Goal: Information Seeking & Learning: Learn about a topic

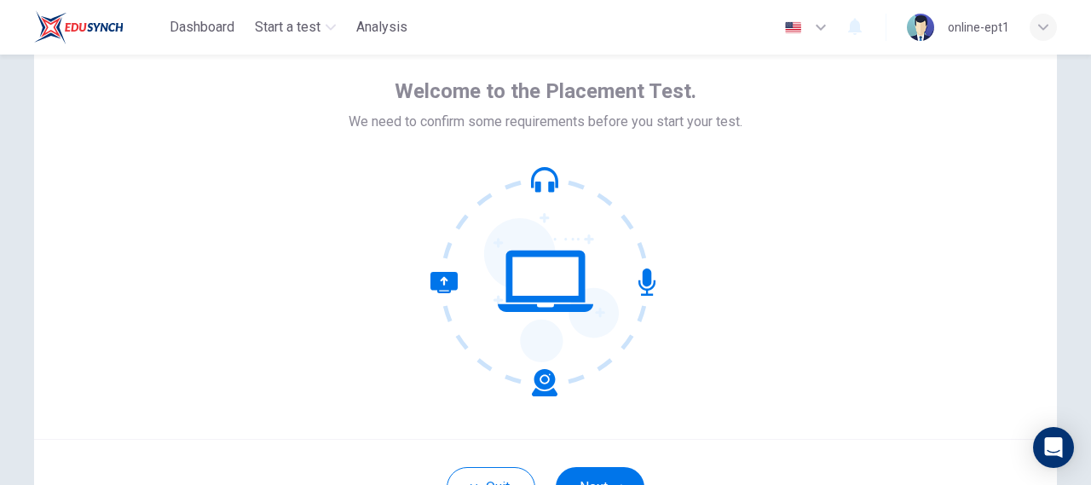
scroll to position [60, 0]
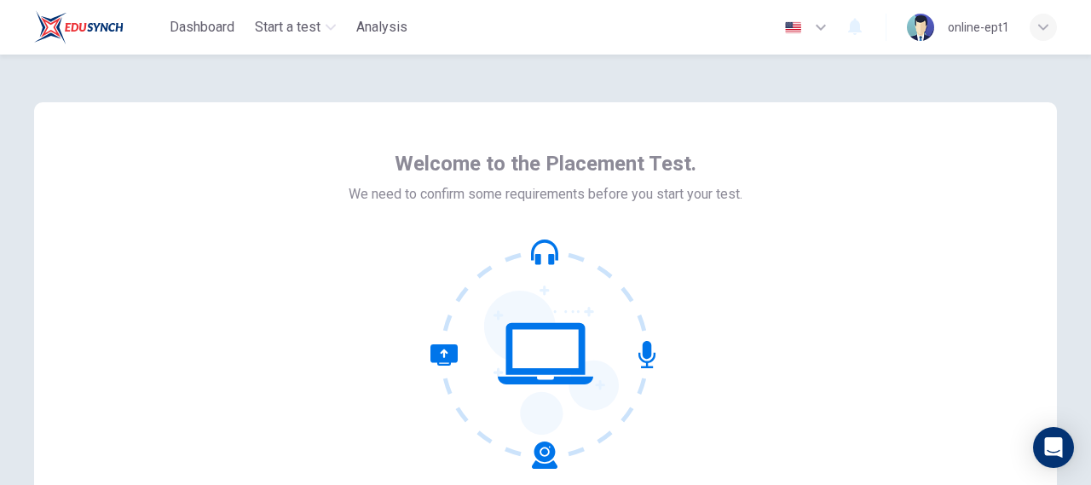
drag, startPoint x: 1040, startPoint y: 1, endPoint x: 874, endPoint y: 72, distance: 180.9
click at [874, 72] on div "Welcome to the Placement Test. We need to confirm some requirements before you …" at bounding box center [545, 355] width 1077 height 601
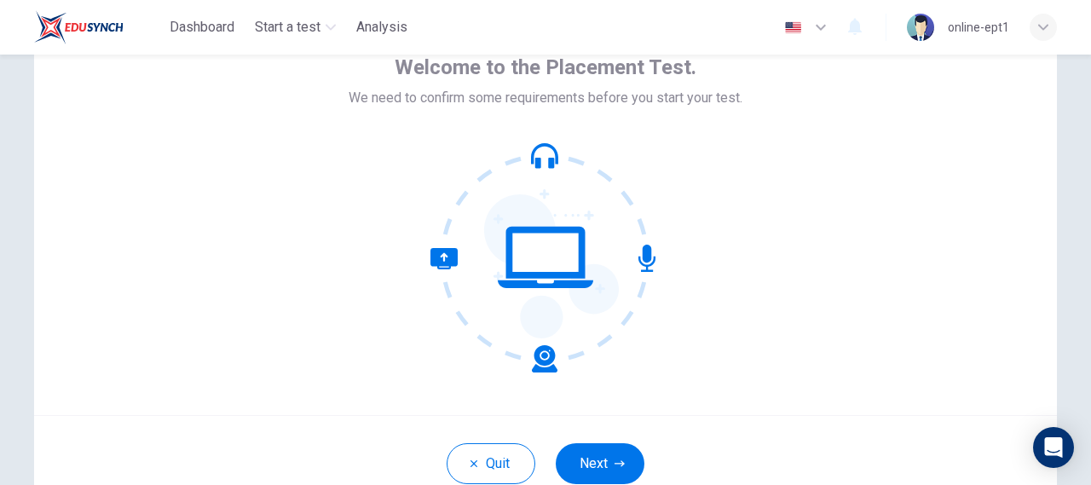
scroll to position [119, 0]
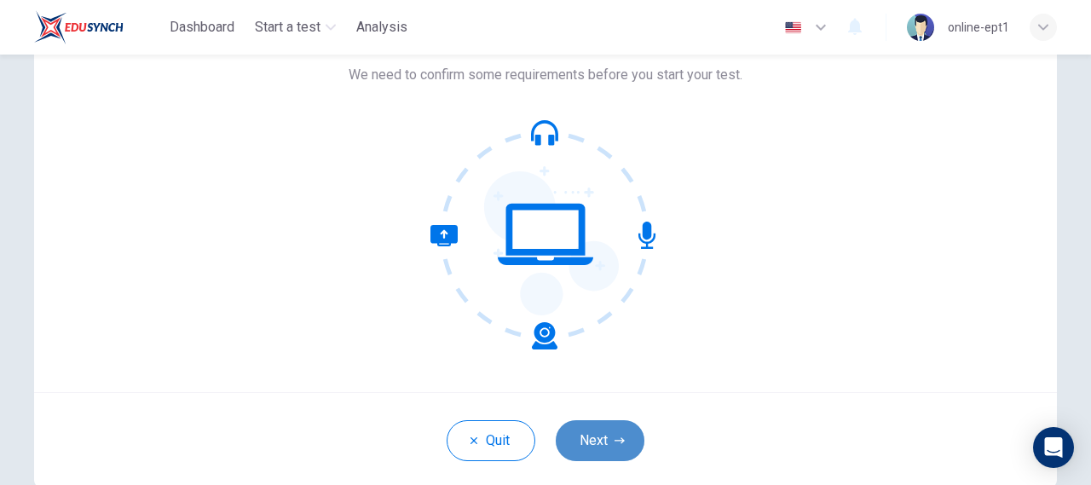
click at [591, 443] on button "Next" at bounding box center [600, 440] width 89 height 41
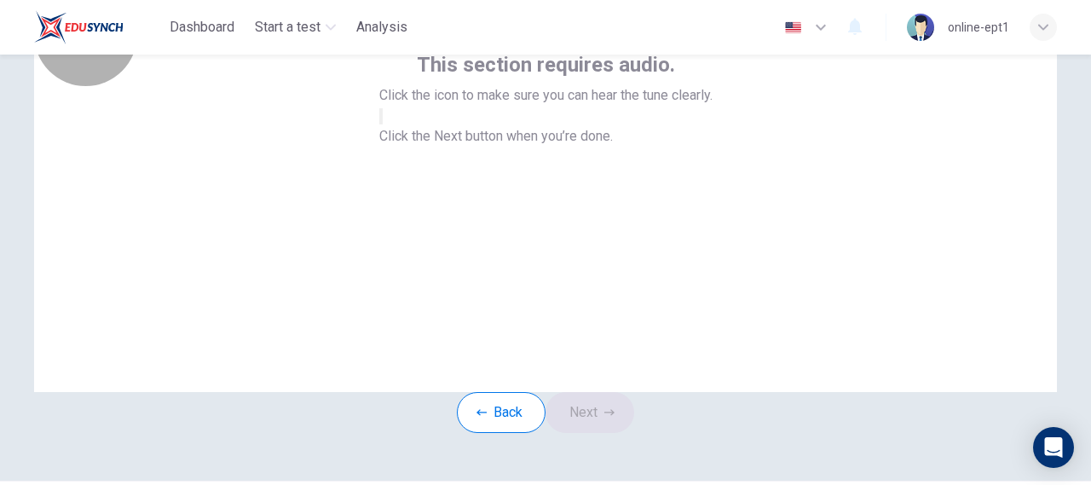
click at [381, 120] on icon "button" at bounding box center [381, 120] width 0 height 0
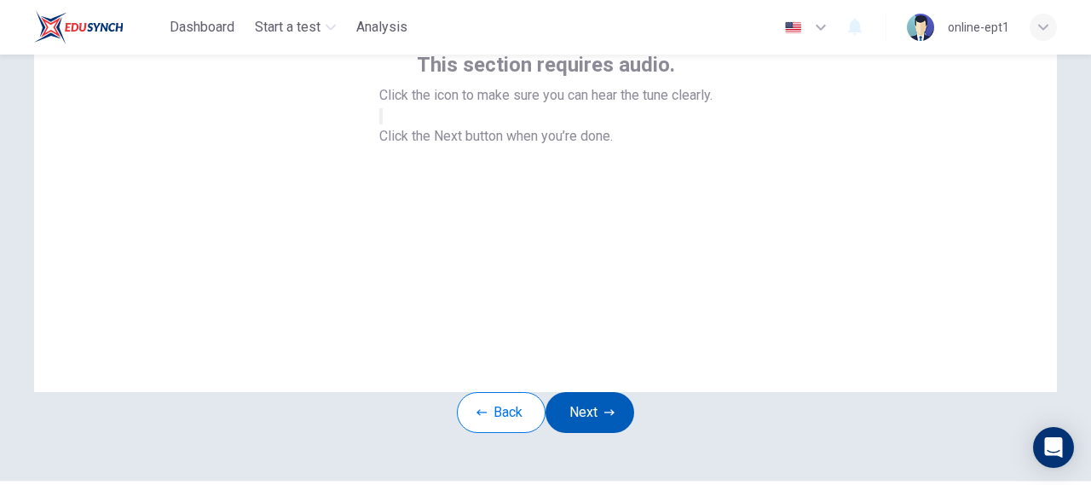
click at [603, 433] on button "Next" at bounding box center [589, 412] width 89 height 41
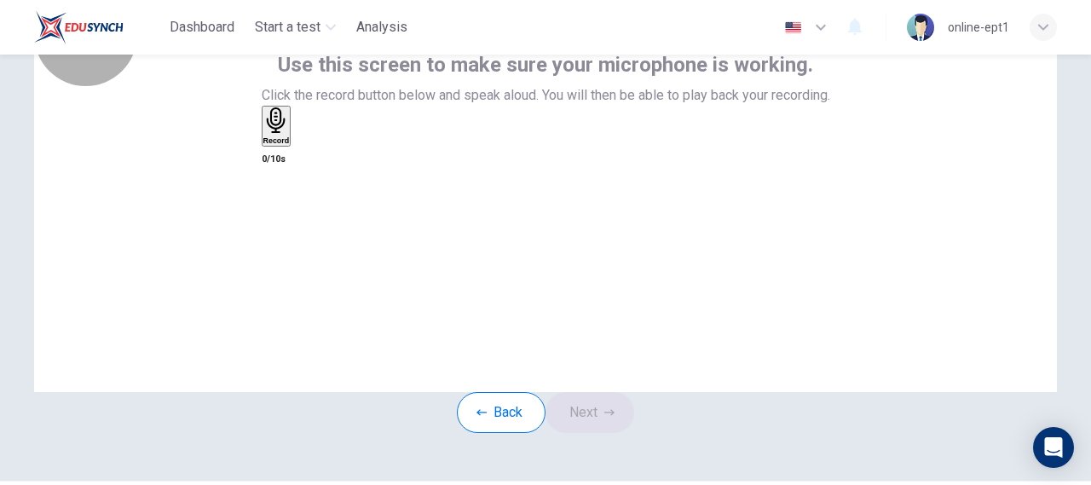
click at [290, 145] on div "Record" at bounding box center [276, 125] width 26 height 37
click at [293, 145] on div "Record" at bounding box center [280, 125] width 26 height 37
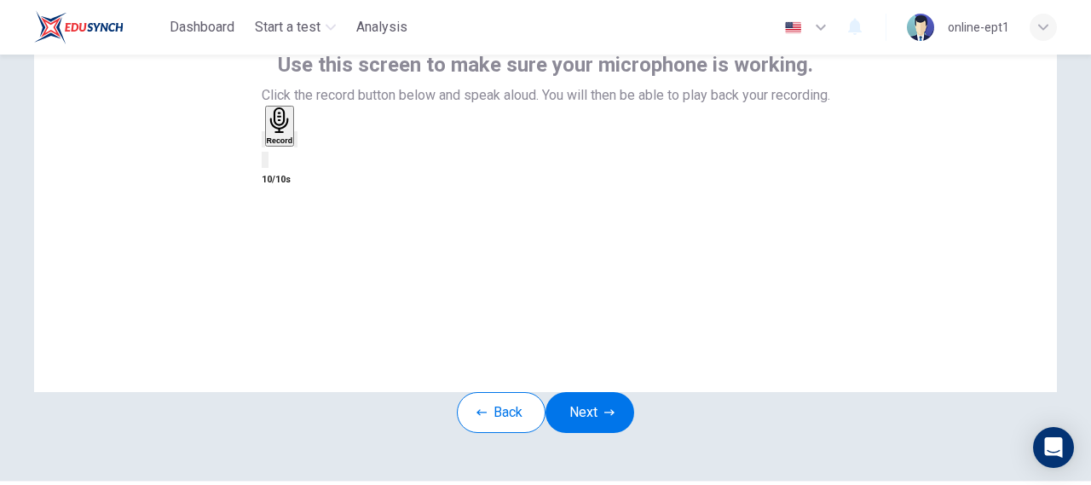
click at [312, 159] on icon "button" at bounding box center [306, 153] width 9 height 12
click at [595, 433] on button "Next" at bounding box center [589, 412] width 89 height 41
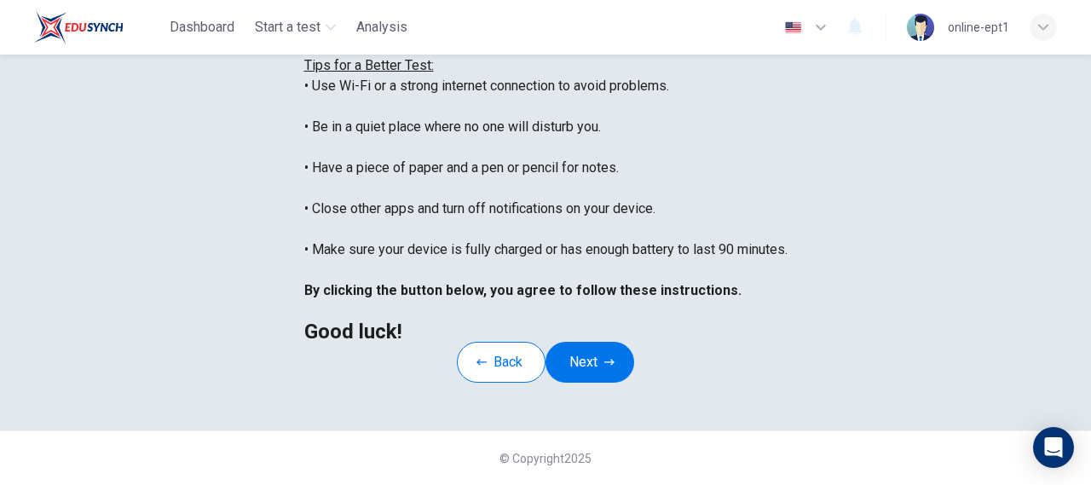
scroll to position [329, 0]
click at [610, 365] on icon "button" at bounding box center [609, 362] width 10 height 6
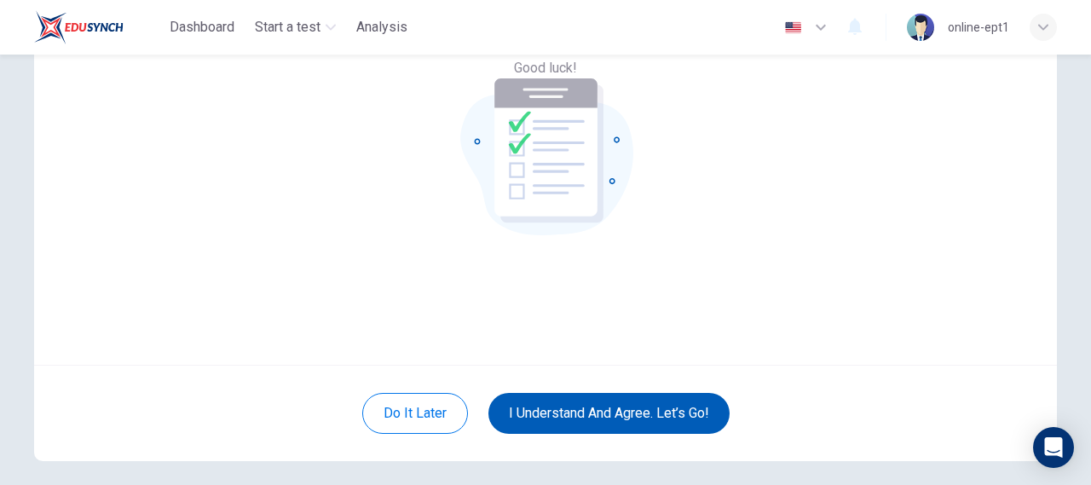
scroll to position [115, 0]
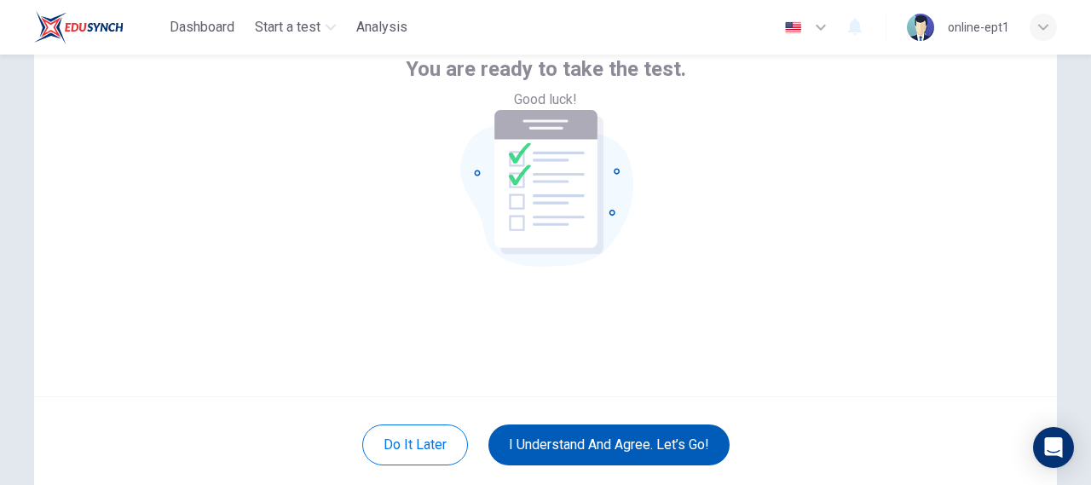
click at [622, 447] on button "I understand and agree. Let’s go!" at bounding box center [608, 444] width 241 height 41
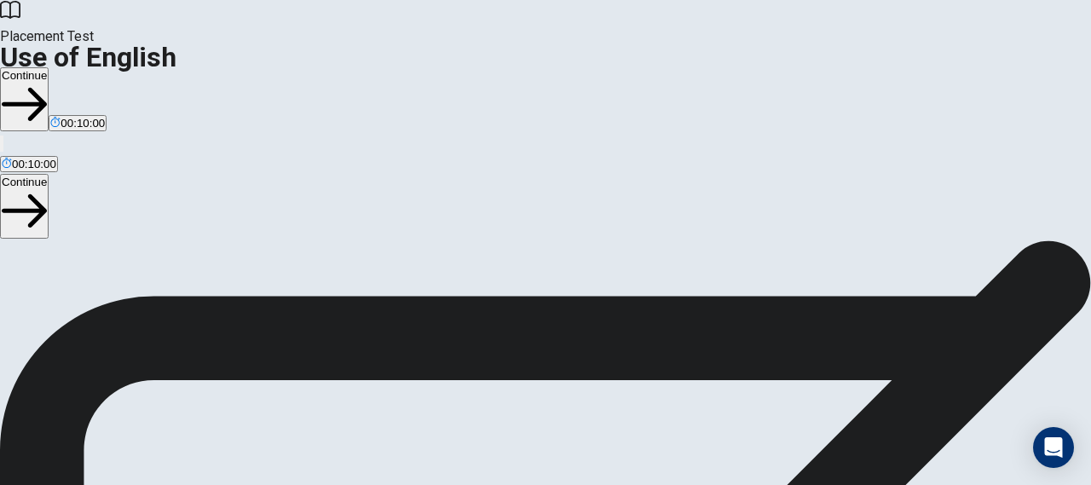
click at [49, 67] on button "Continue" at bounding box center [24, 99] width 49 height 64
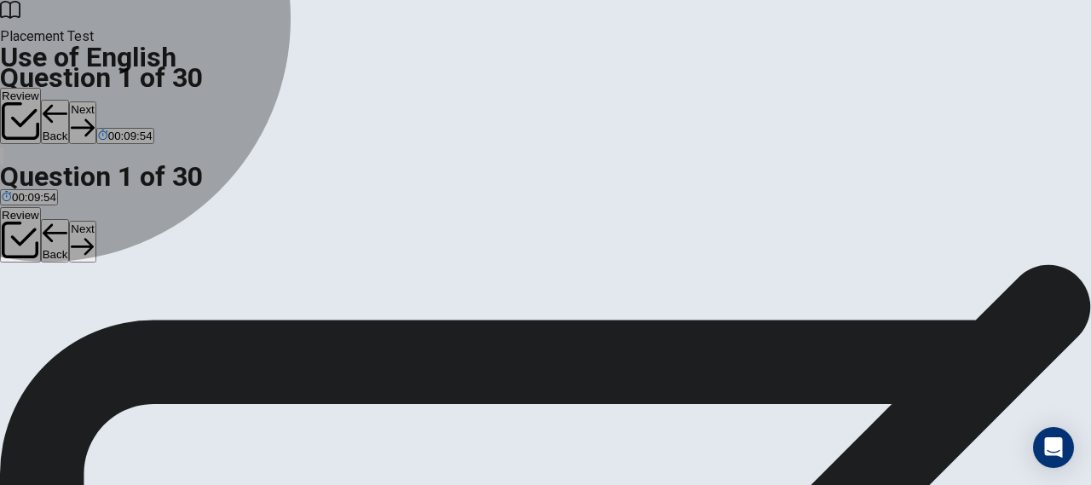
click at [37, 329] on span "Are" at bounding box center [29, 326] width 18 height 13
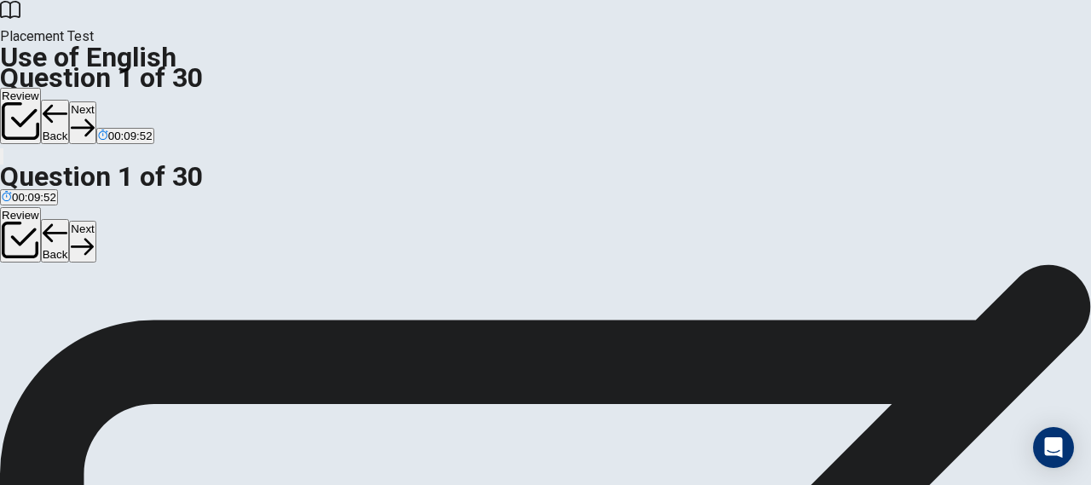
click at [59, 332] on span "Will" at bounding box center [50, 326] width 18 height 13
click at [95, 101] on button "Next" at bounding box center [82, 122] width 26 height 42
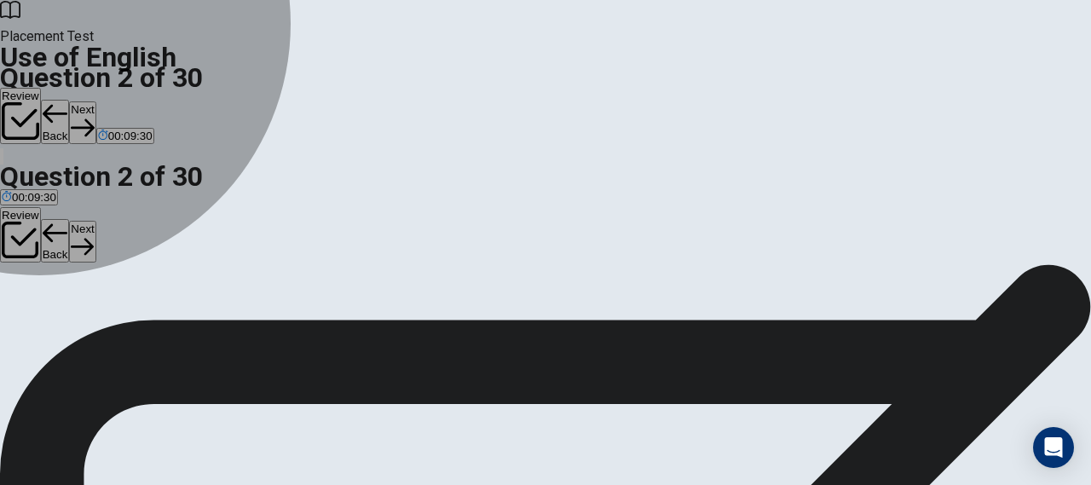
click at [12, 280] on button "A is" at bounding box center [6, 294] width 12 height 29
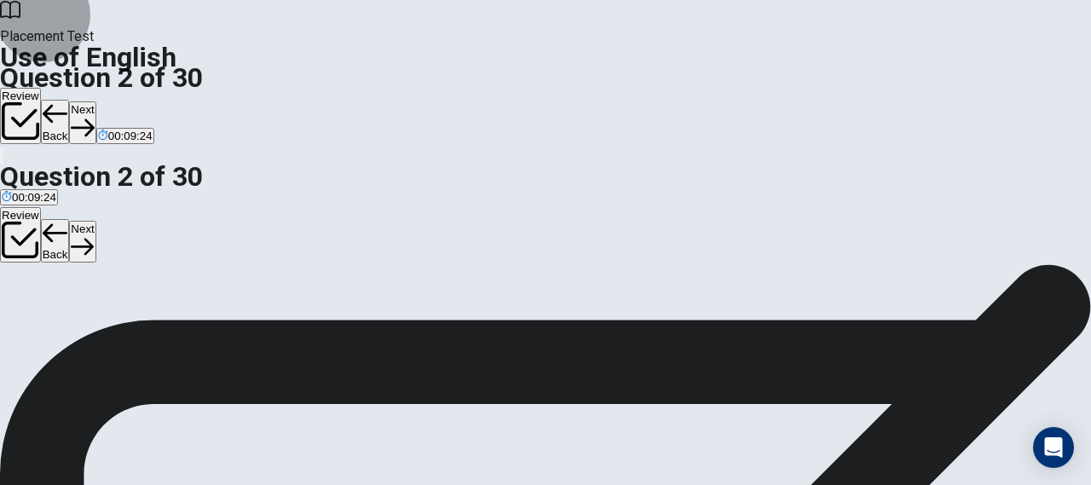
click at [95, 101] on button "Next" at bounding box center [82, 122] width 26 height 42
click at [22, 295] on span "Has" at bounding box center [12, 301] width 20 height 13
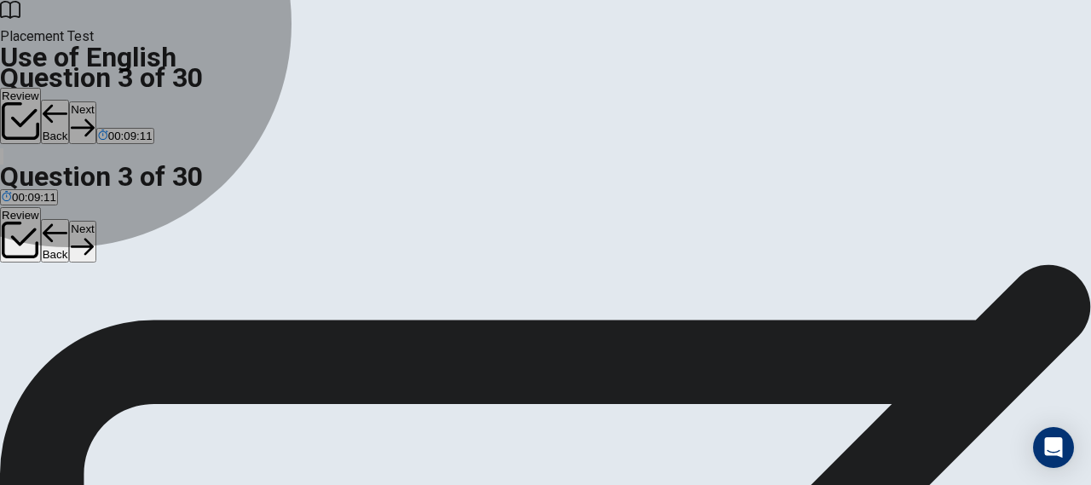
click at [52, 308] on span "Does" at bounding box center [39, 301] width 26 height 13
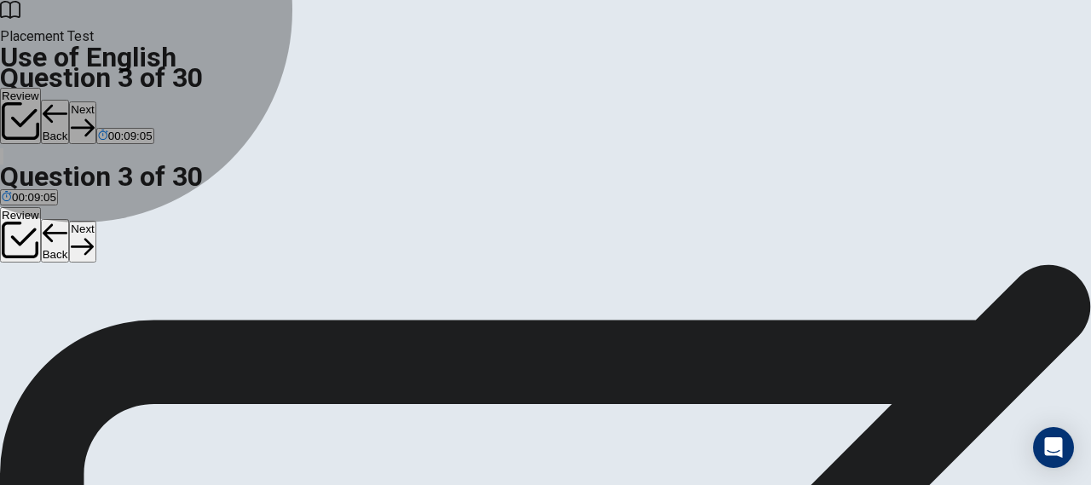
click at [86, 309] on button "D Did" at bounding box center [76, 294] width 20 height 29
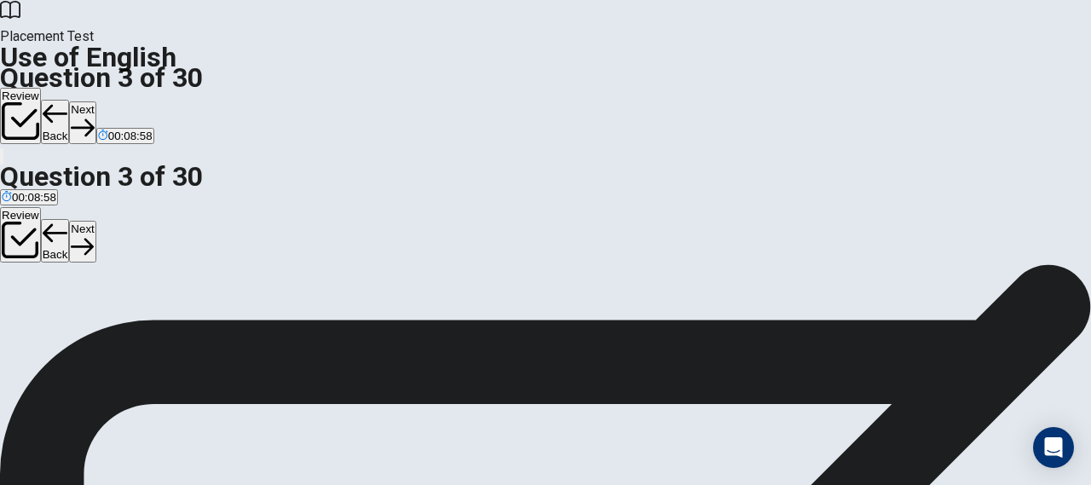
click at [95, 101] on button "Next" at bounding box center [82, 122] width 26 height 42
click at [60, 309] on button "B Have" at bounding box center [45, 294] width 30 height 29
click at [95, 101] on button "Next" at bounding box center [82, 122] width 26 height 42
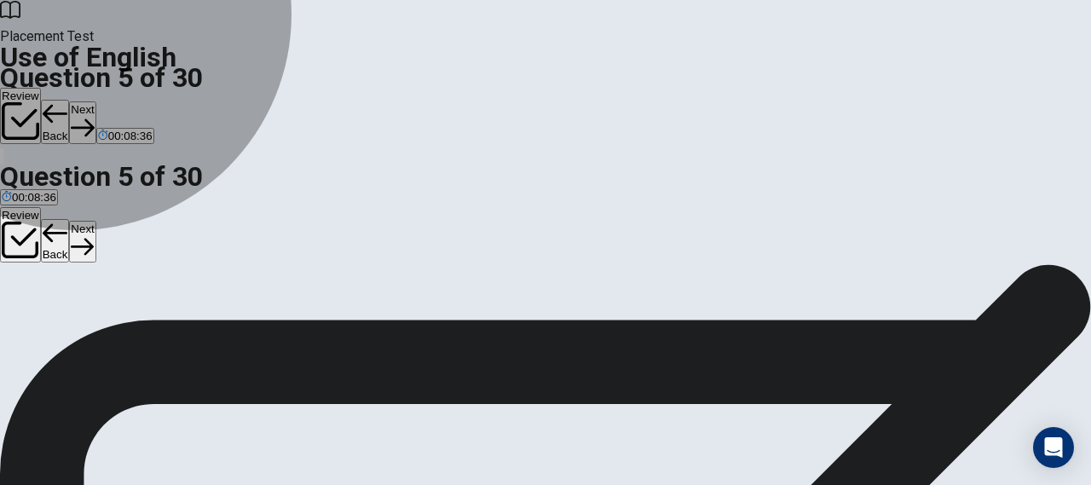
click at [97, 308] on span "prepare" at bounding box center [77, 301] width 39 height 13
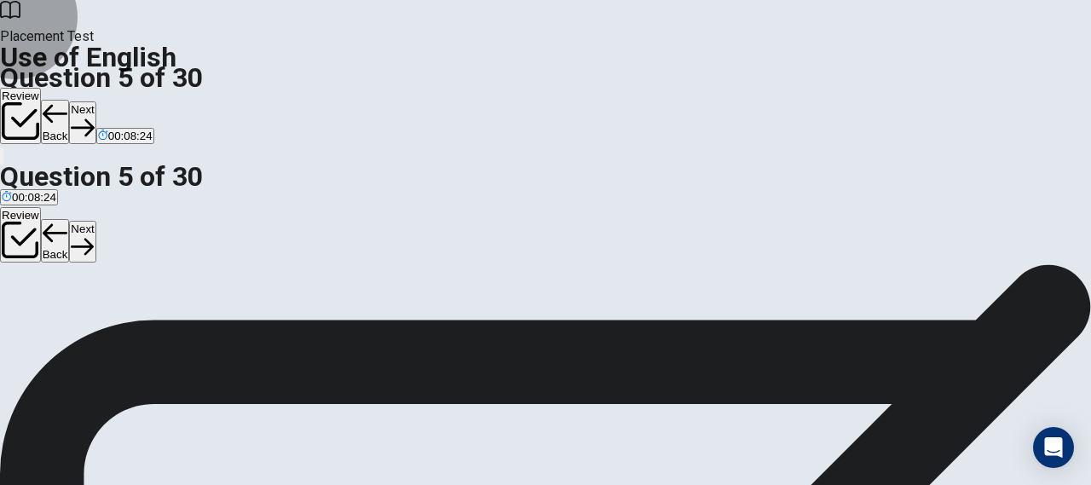
click at [95, 101] on button "Next" at bounding box center [82, 122] width 26 height 42
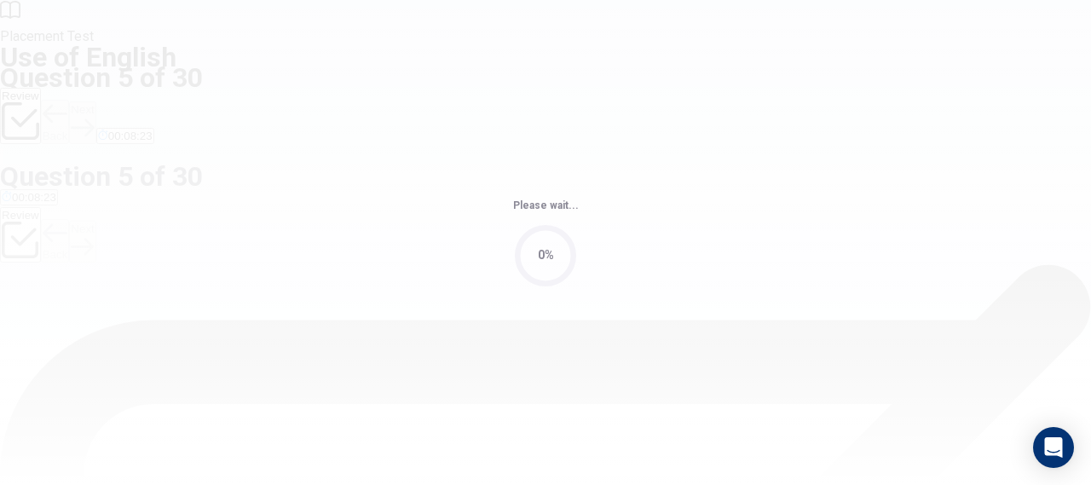
click at [813, 29] on div "Please wait... 0%" at bounding box center [545, 242] width 1091 height 485
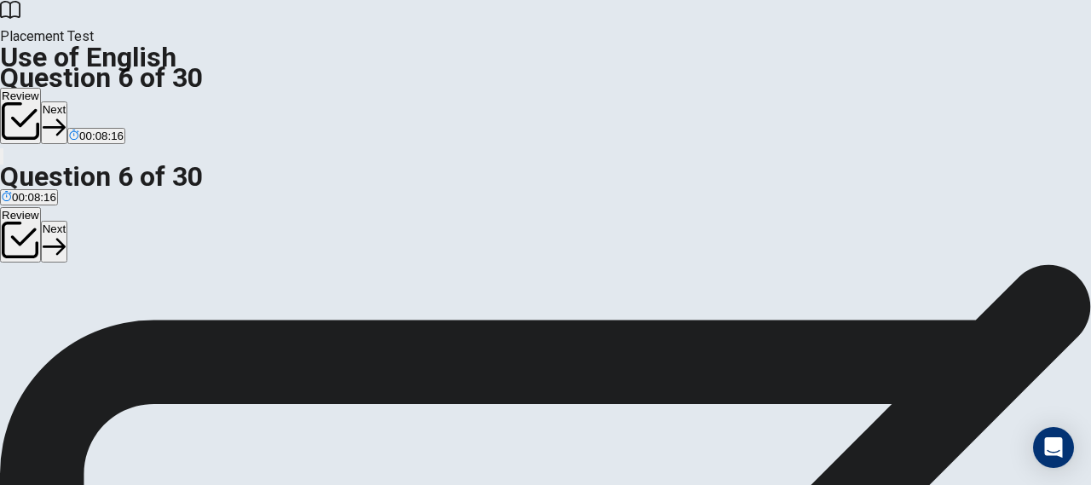
scroll to position [49, 0]
click at [18, 270] on span "dry" at bounding box center [10, 276] width 16 height 13
click at [67, 101] on button "Next" at bounding box center [54, 122] width 26 height 42
click at [78, 283] on span "clean" at bounding box center [64, 276] width 27 height 13
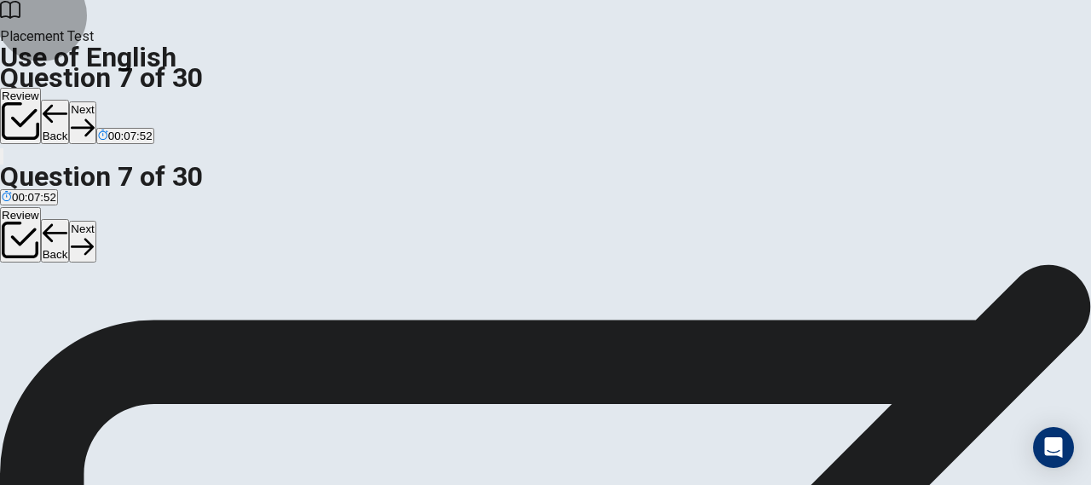
click at [95, 101] on button "Next" at bounding box center [82, 122] width 26 height 42
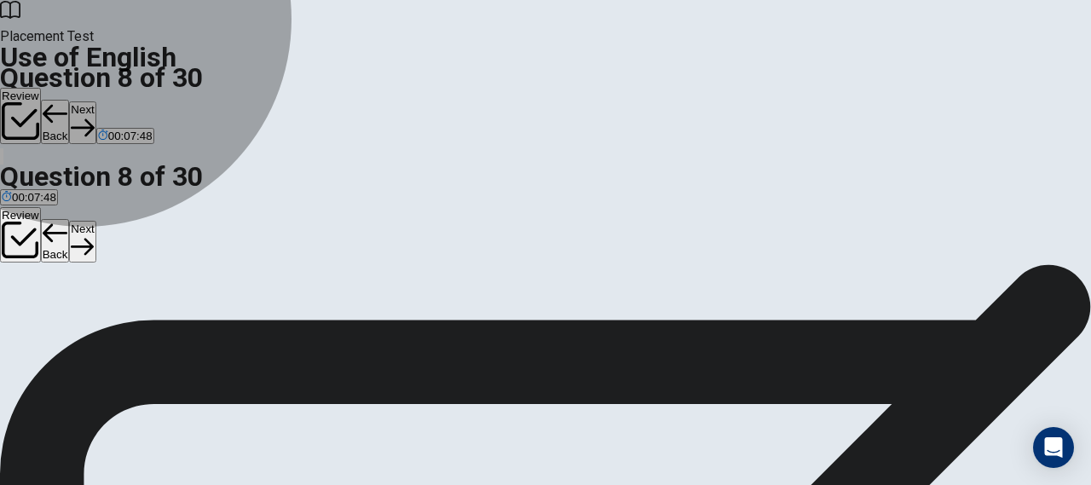
click at [107, 285] on button "D soft" at bounding box center [96, 270] width 21 height 29
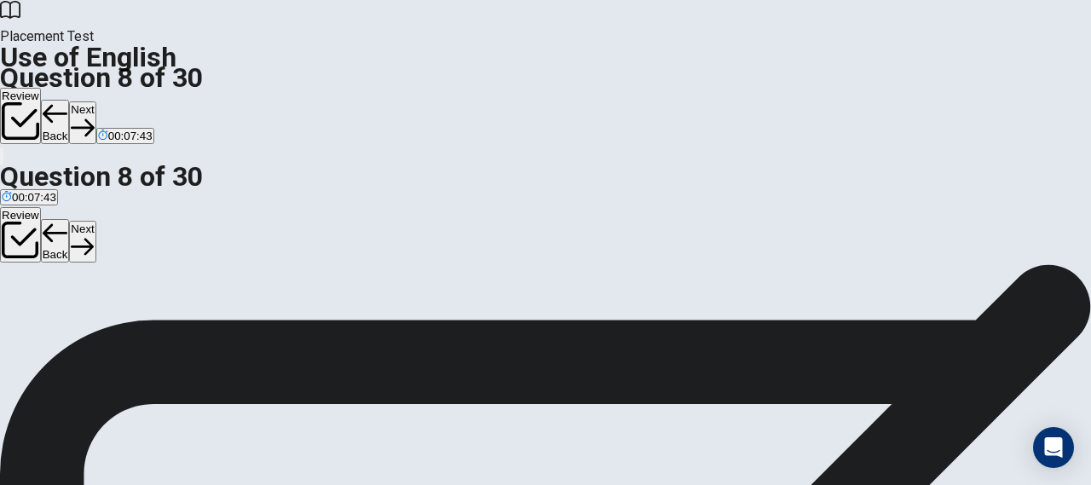
click at [95, 101] on button "Next" at bounding box center [82, 122] width 26 height 42
drag, startPoint x: 550, startPoint y: 166, endPoint x: 521, endPoint y: 164, distance: 29.0
click at [158, 237] on span "A ___ is worn on the wrist." at bounding box center [79, 245] width 158 height 16
drag, startPoint x: 521, startPoint y: 164, endPoint x: 556, endPoint y: 163, distance: 35.0
click at [158, 237] on span "A ___ is worn on the wrist." at bounding box center [79, 245] width 158 height 16
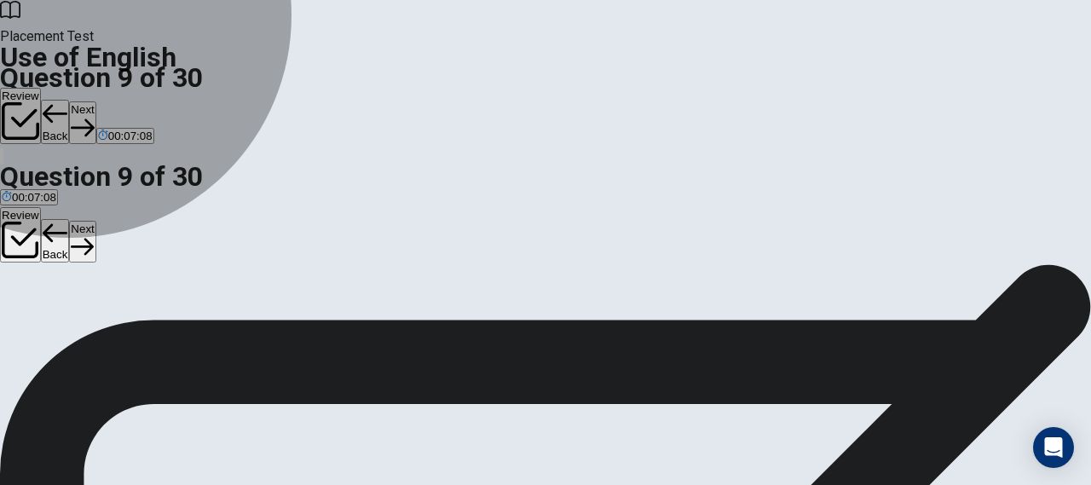
click at [64, 275] on span "bracelet" at bounding box center [44, 276] width 40 height 13
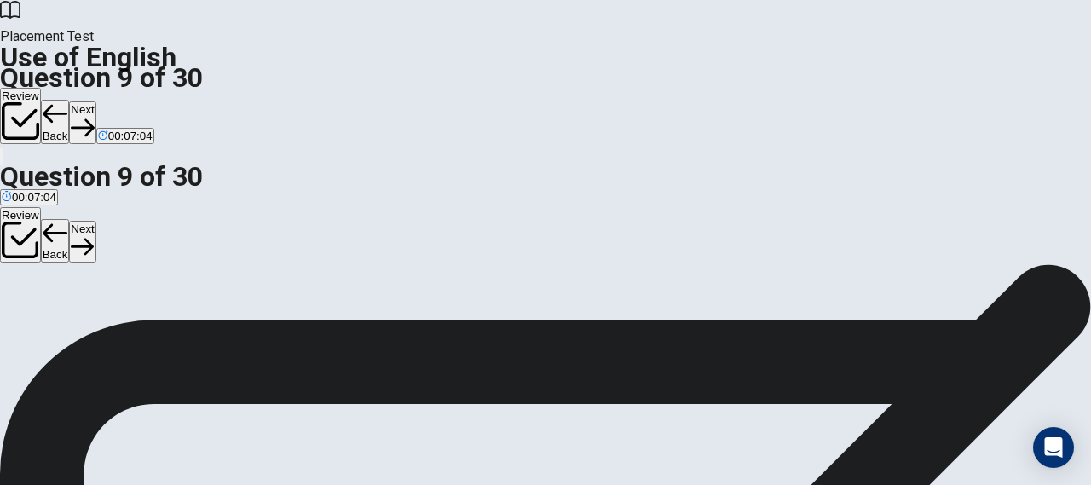
click at [97, 285] on button "C glove" at bounding box center [81, 270] width 31 height 29
click at [95, 101] on button "Next" at bounding box center [82, 122] width 26 height 42
click at [22, 256] on button "A has" at bounding box center [11, 270] width 22 height 29
click at [95, 101] on button "Next" at bounding box center [82, 122] width 26 height 42
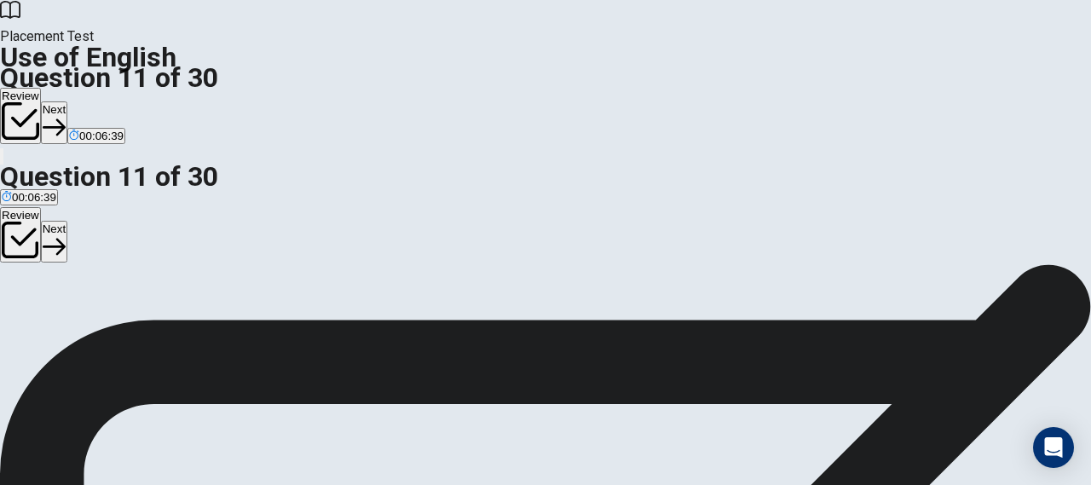
scroll to position [37, 0]
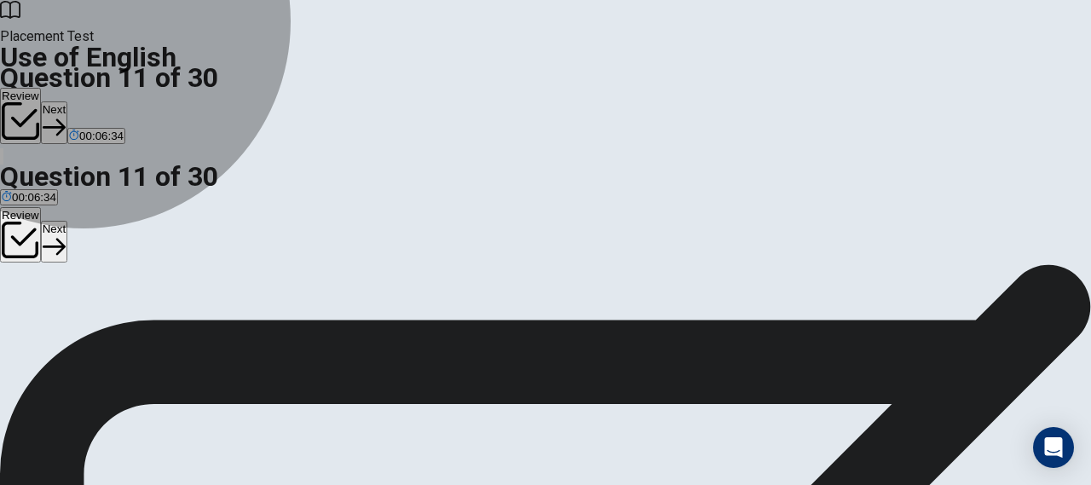
click at [44, 283] on span "received" at bounding box center [23, 289] width 43 height 13
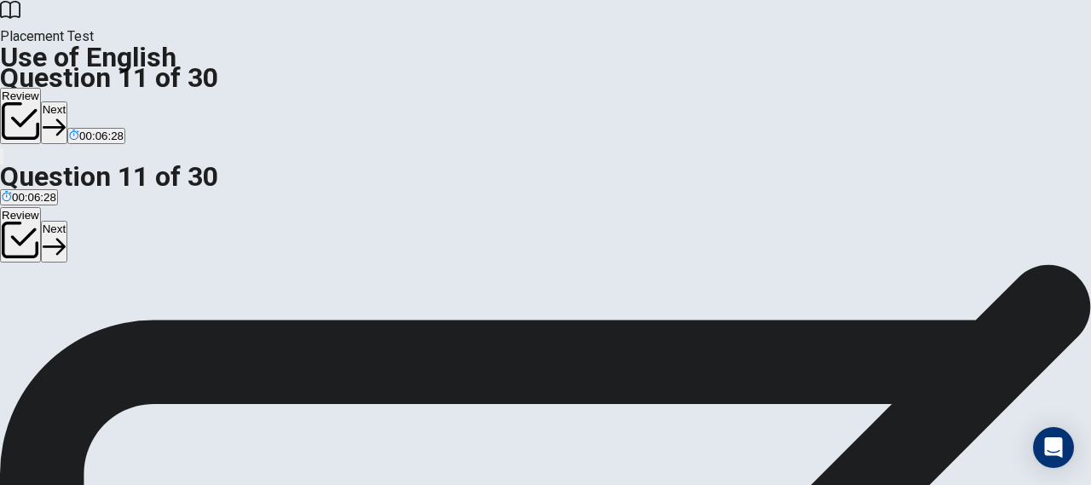
click at [95, 279] on button "B receiving" at bounding box center [70, 282] width 49 height 29
click at [46, 268] on button "A received" at bounding box center [23, 282] width 46 height 29
click at [67, 101] on button "Next" at bounding box center [54, 122] width 26 height 42
click at [12, 268] on button "A in" at bounding box center [6, 282] width 12 height 29
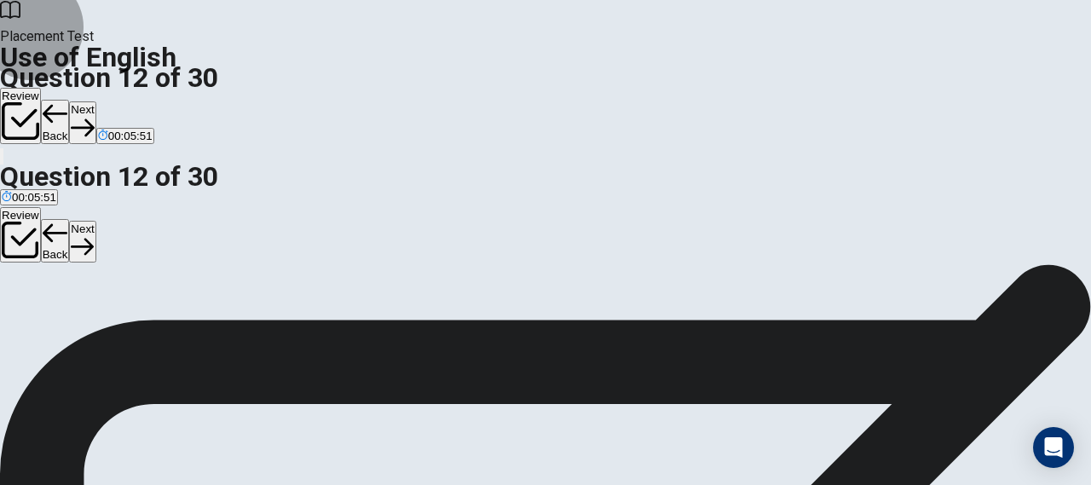
click at [95, 101] on button "Next" at bounding box center [82, 122] width 26 height 42
click at [134, 297] on button "C did you do" at bounding box center [106, 282] width 56 height 29
click at [95, 101] on button "Next" at bounding box center [82, 122] width 26 height 42
click at [59, 296] on button "B is being" at bounding box center [37, 282] width 43 height 29
click at [95, 101] on button "Next" at bounding box center [82, 122] width 26 height 42
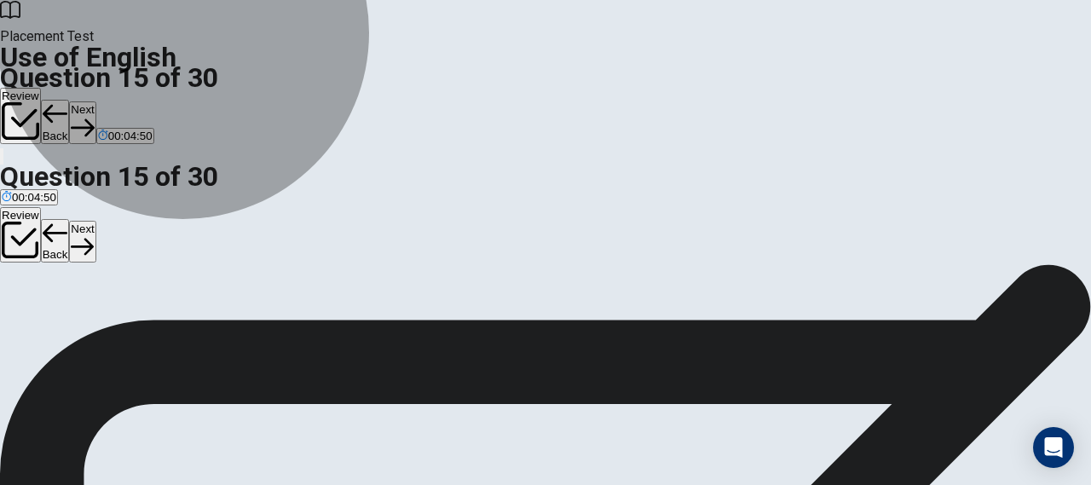
click at [218, 297] on button "B stop them from speaking" at bounding box center [154, 282] width 128 height 29
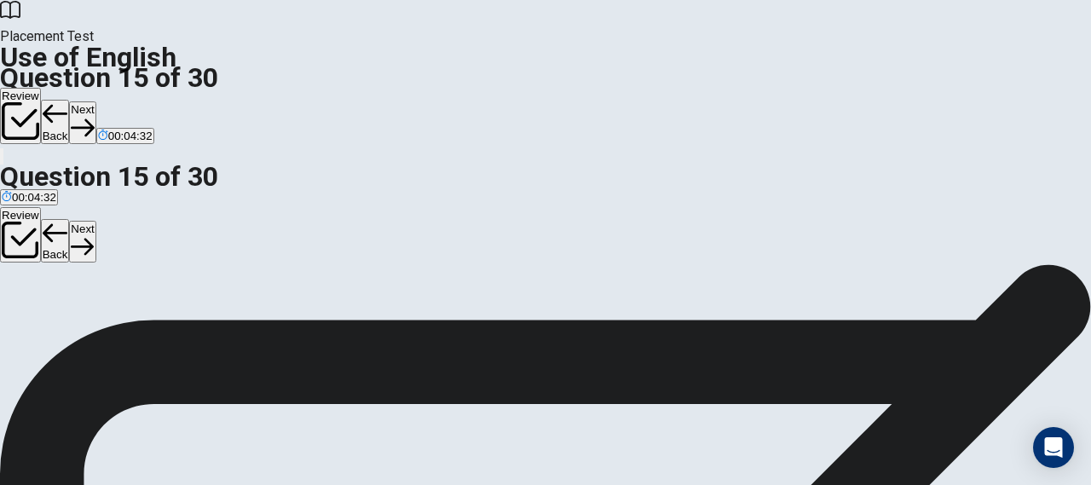
click at [95, 101] on button "Next" at bounding box center [82, 122] width 26 height 42
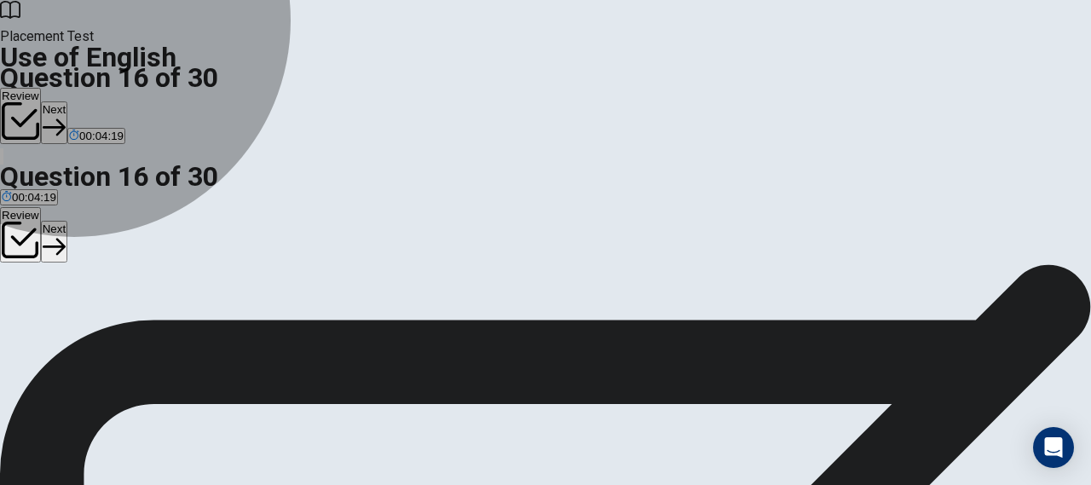
click at [55, 304] on span "active" at bounding box center [41, 300] width 30 height 13
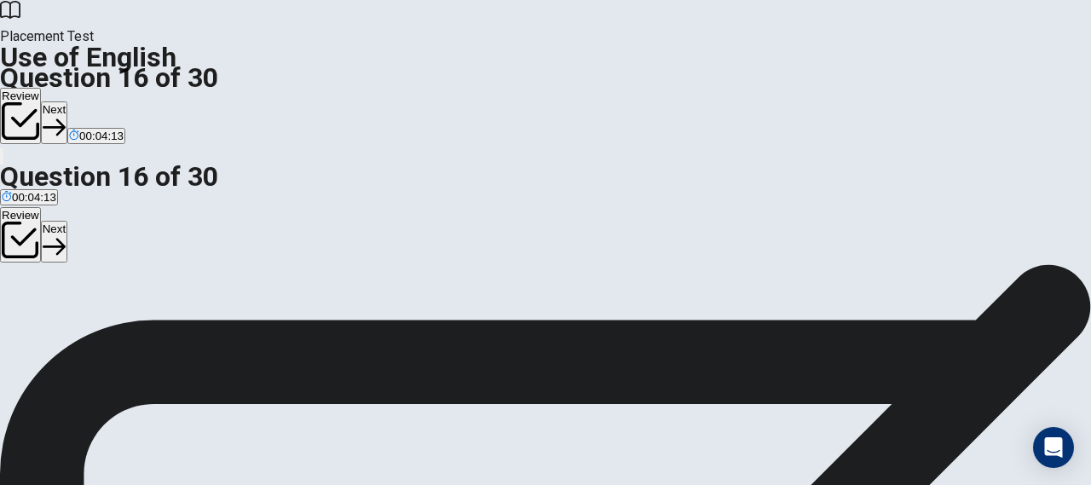
click at [67, 101] on button "Next" at bounding box center [54, 122] width 26 height 42
click at [78, 297] on span "intelligent" at bounding box center [54, 300] width 48 height 13
click at [95, 101] on button "Next" at bounding box center [82, 122] width 26 height 42
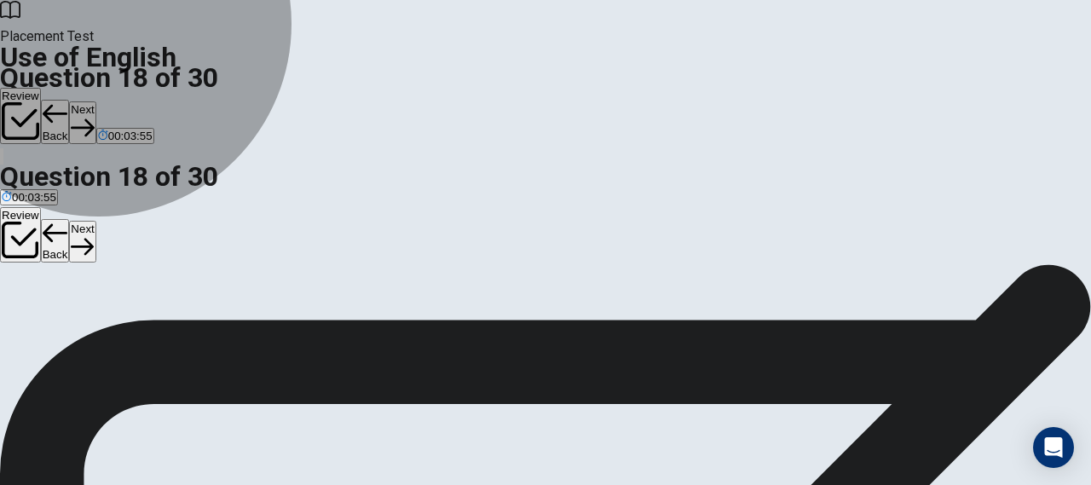
click at [84, 307] on span "temperature" at bounding box center [53, 300] width 61 height 13
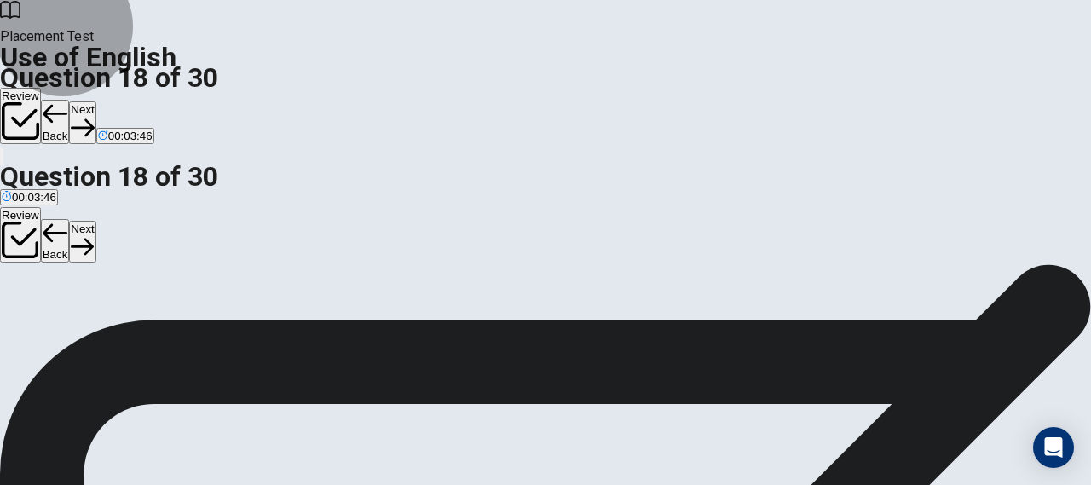
click at [95, 101] on button "Next" at bounding box center [82, 122] width 26 height 42
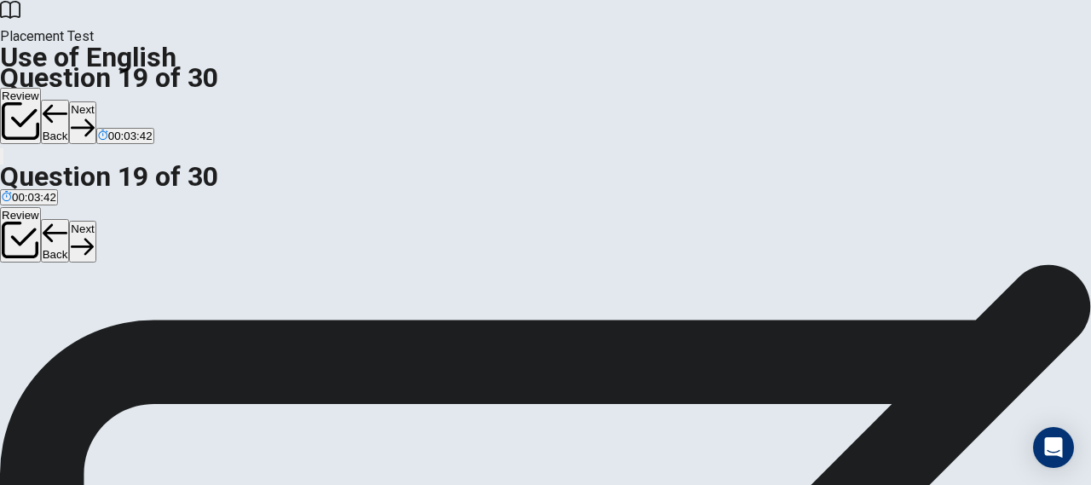
click at [106, 308] on button "D finish" at bounding box center [91, 293] width 30 height 29
click at [355, 310] on div "Question 19 The opposite of “begin” is ____. A start B fast C open D finish" at bounding box center [545, 275] width 1091 height 72
click at [94, 119] on icon "button" at bounding box center [82, 127] width 23 height 17
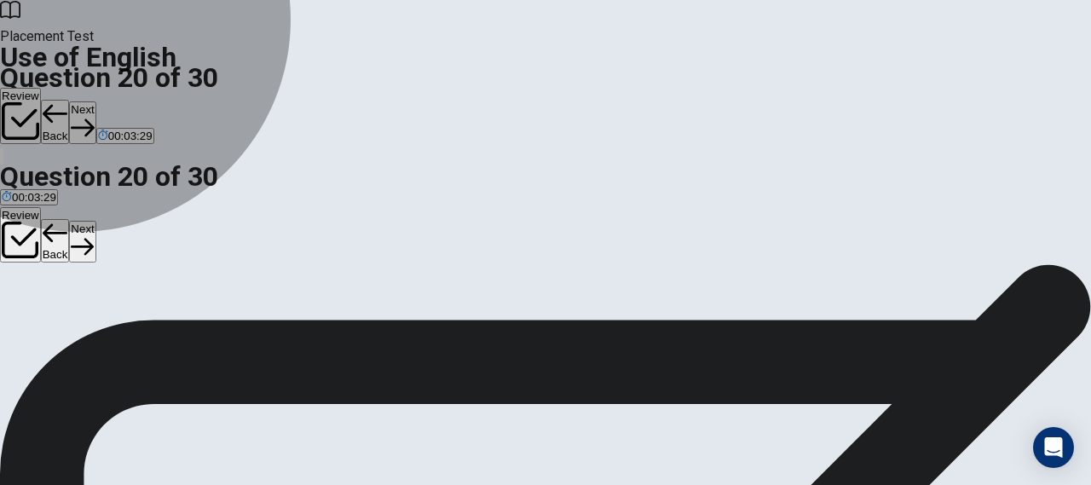
click at [95, 308] on button "D Do" at bounding box center [86, 293] width 18 height 29
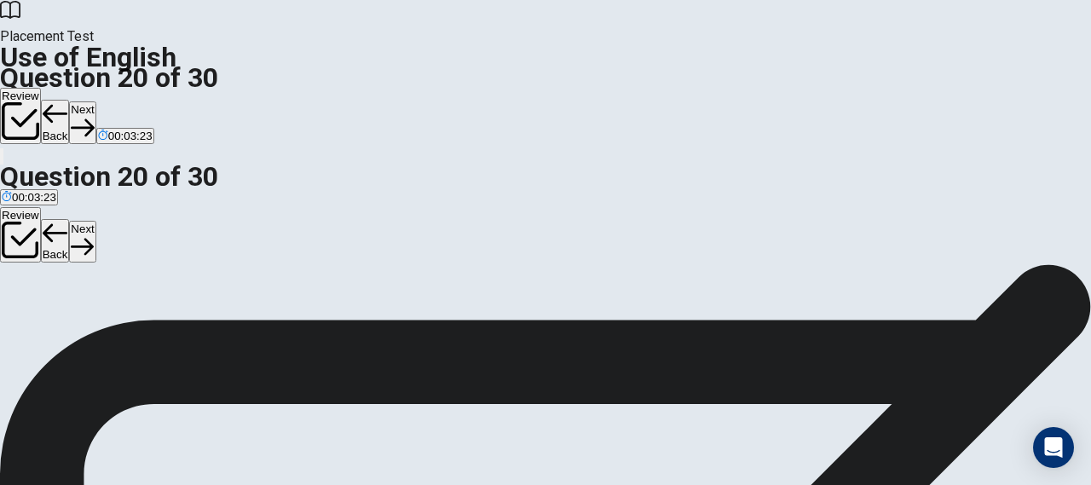
click at [94, 116] on icon "button" at bounding box center [82, 127] width 23 height 23
click at [344, 238] on span "He said he could speak Spanish." at bounding box center [261, 233] width 165 height 13
click at [67, 101] on button "Next" at bounding box center [54, 122] width 26 height 42
click at [31, 212] on button "A leave" at bounding box center [15, 226] width 31 height 29
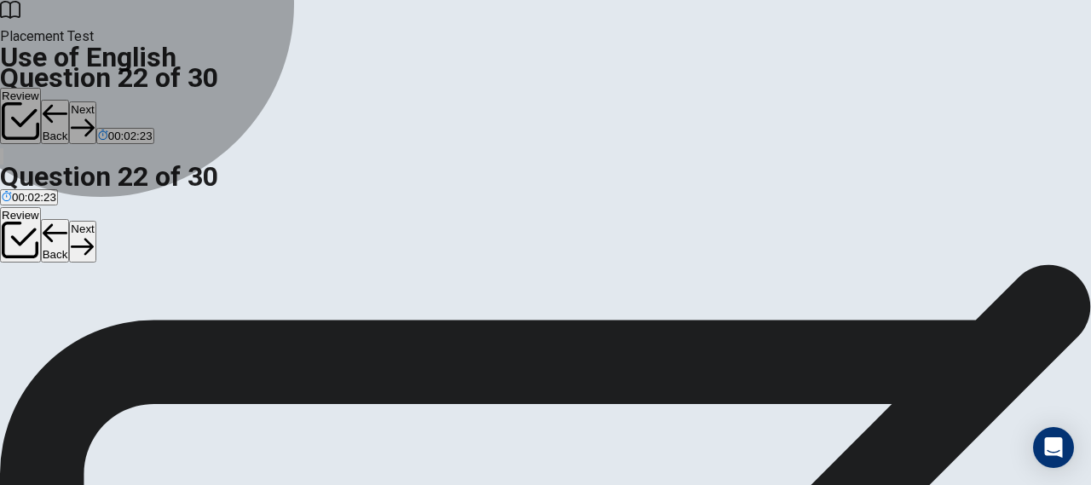
click at [125, 241] on button "D leaves" at bounding box center [107, 226] width 37 height 29
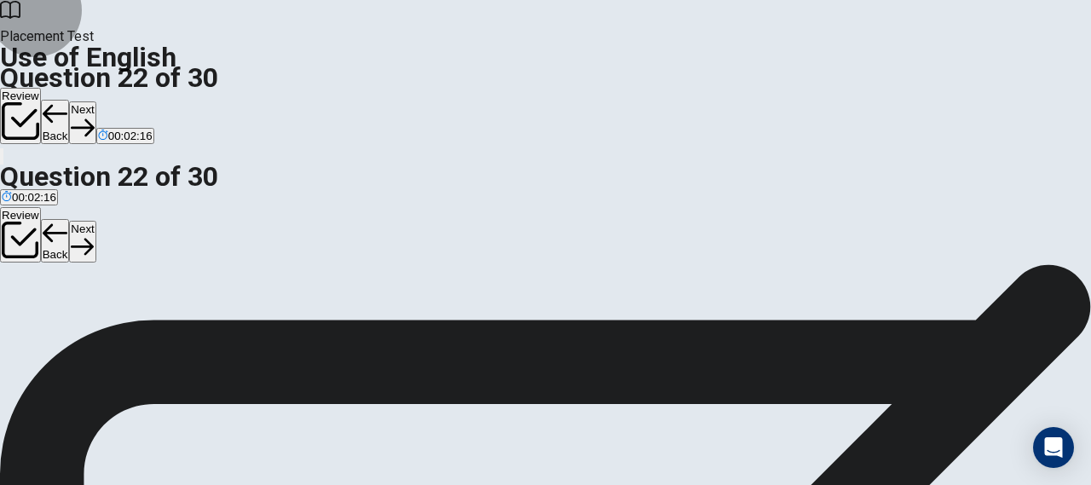
click at [95, 101] on button "Next" at bounding box center [82, 122] width 26 height 42
click at [125, 239] on span "filled out" at bounding box center [104, 233] width 43 height 13
click at [95, 101] on button "Next" at bounding box center [82, 122] width 26 height 42
click at [408, 239] on span "when will they arrive" at bounding box center [357, 233] width 102 height 13
click at [95, 101] on button "Next" at bounding box center [82, 122] width 26 height 42
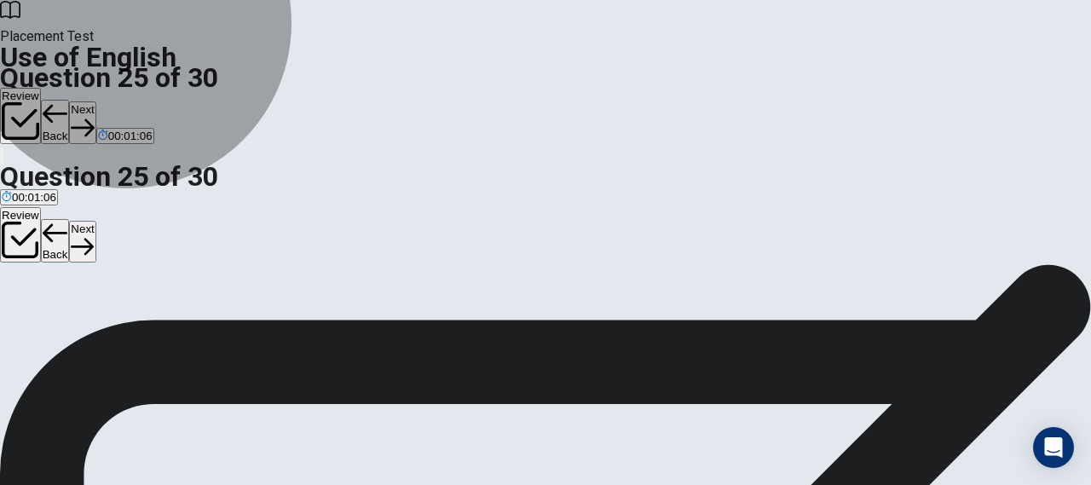
click at [373, 239] on span "clear and direct" at bounding box center [335, 233] width 78 height 13
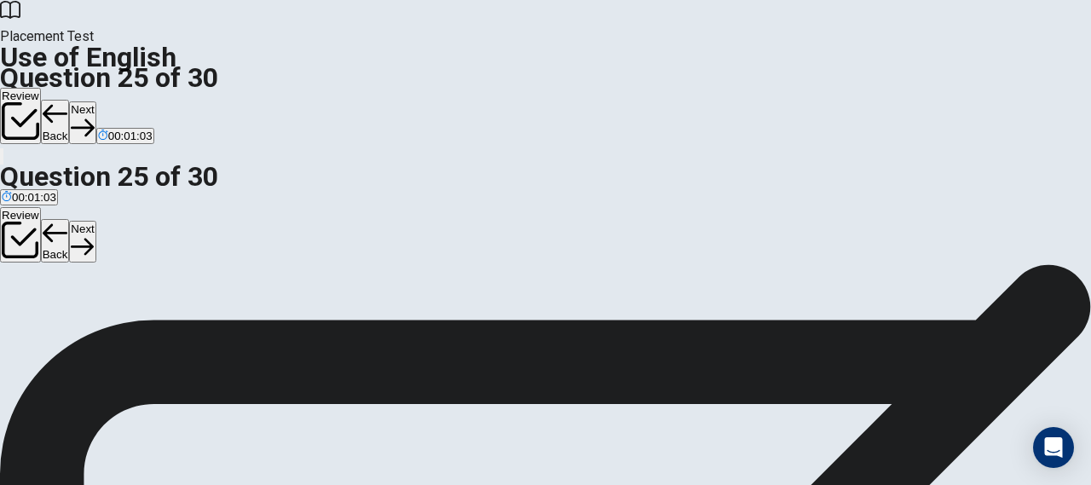
click at [95, 101] on button "Next" at bounding box center [82, 122] width 26 height 42
click at [88, 264] on span "an object" at bounding box center [65, 257] width 46 height 13
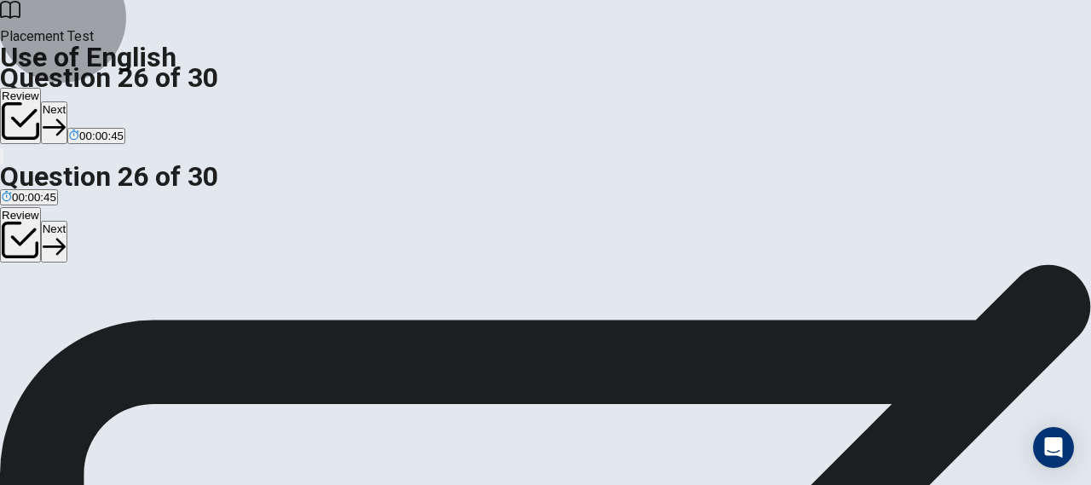
click at [67, 101] on button "Next" at bounding box center [54, 122] width 26 height 42
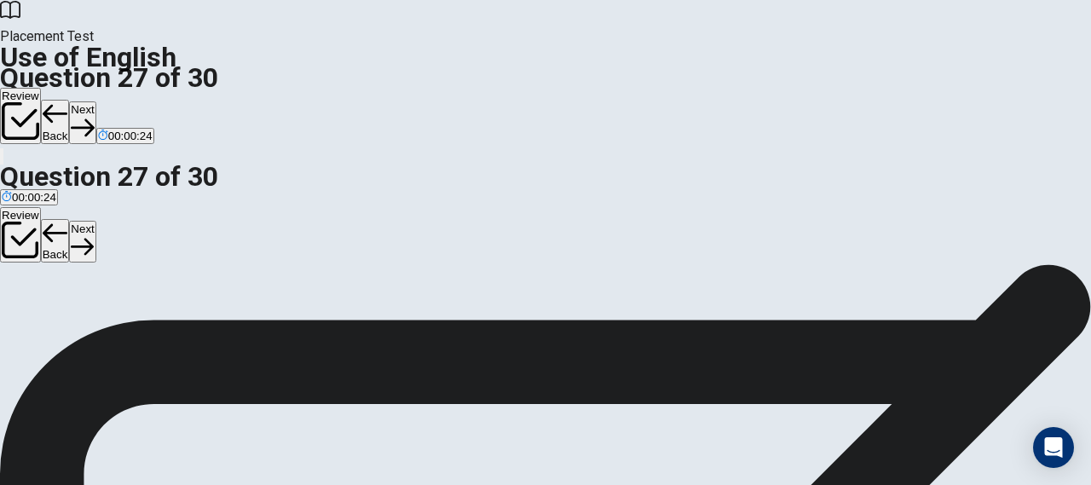
click at [35, 237] on button "A create" at bounding box center [17, 251] width 35 height 29
click at [94, 116] on icon "button" at bounding box center [82, 127] width 23 height 23
click at [86, 262] on span "acceptable" at bounding box center [59, 257] width 55 height 13
click at [95, 101] on button "Next" at bounding box center [82, 122] width 26 height 42
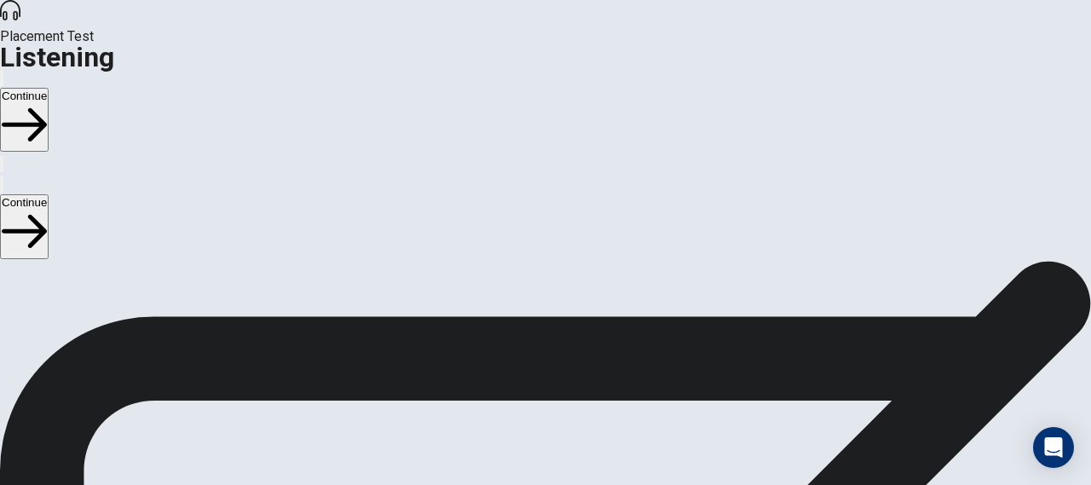
scroll to position [104, 0]
click at [49, 88] on button "Continue" at bounding box center [24, 120] width 49 height 64
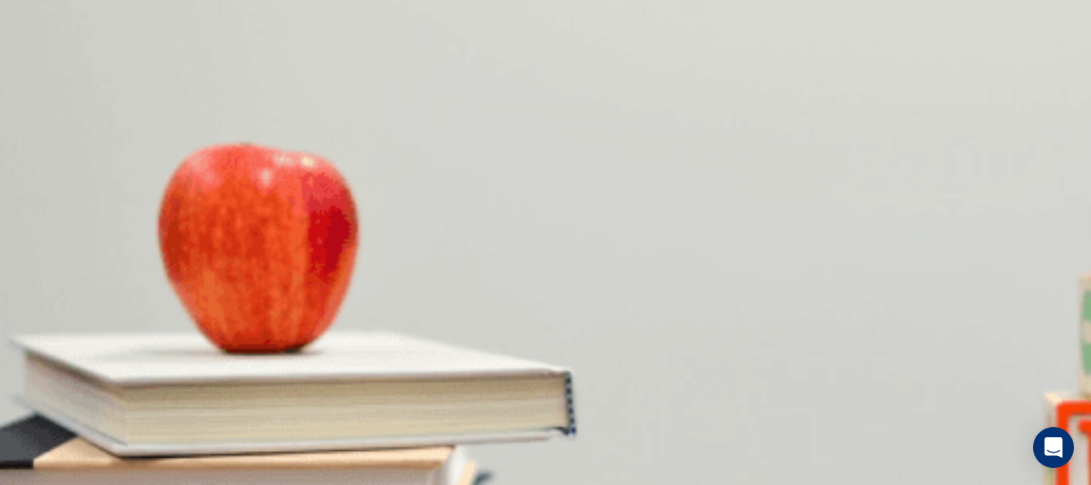
scroll to position [15, 0]
click at [256, 291] on span "More focus" at bounding box center [227, 285] width 56 height 13
click at [135, 350] on span "By getting more resources" at bounding box center [68, 356] width 133 height 13
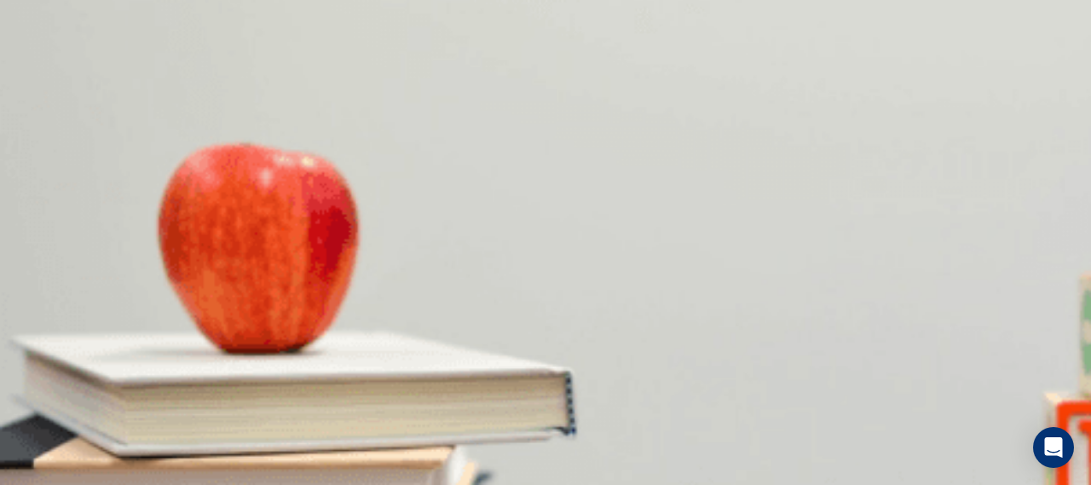
click at [92, 407] on button "A Work fewer hours" at bounding box center [46, 421] width 92 height 29
click at [475, 479] on button "C If they have everything they need" at bounding box center [389, 493] width 170 height 29
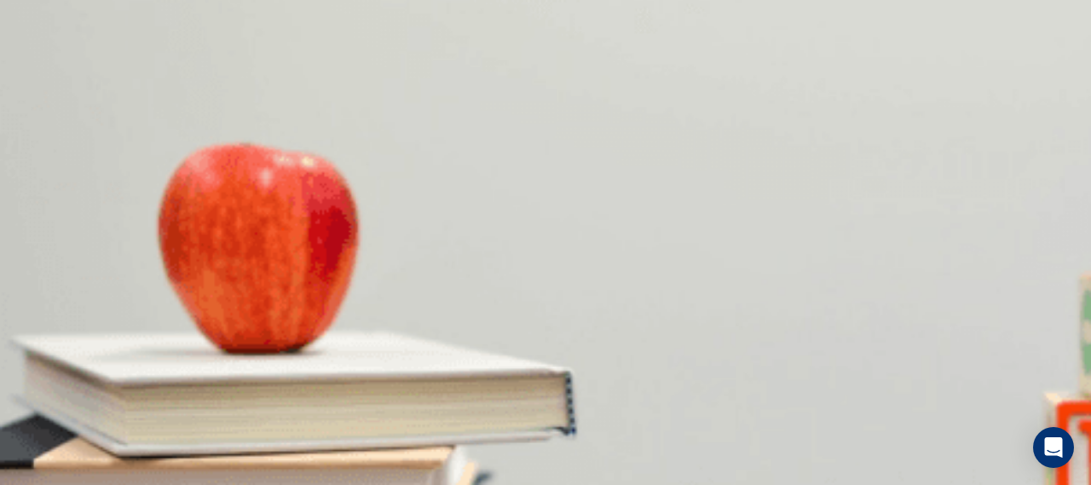
scroll to position [170, 0]
click at [59, 439] on button "A Concerned" at bounding box center [29, 453] width 59 height 29
type input "98"
type input "0"
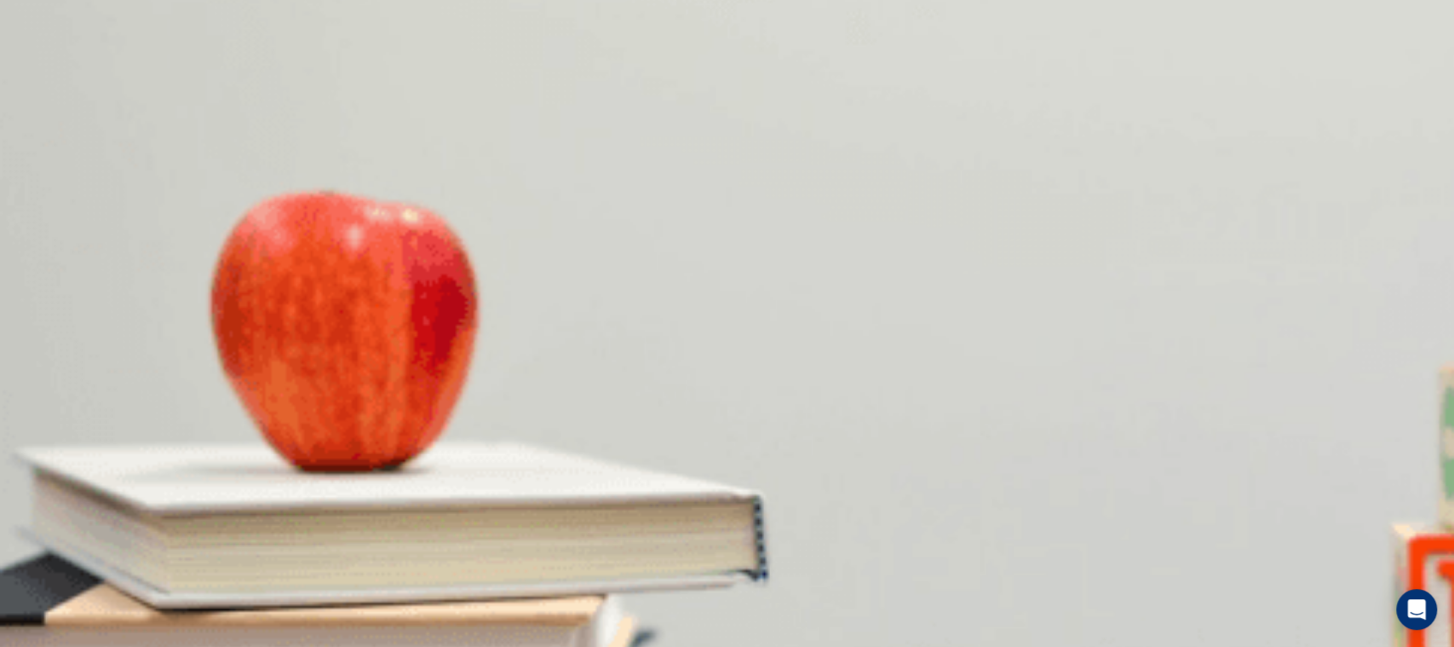
scroll to position [68, 0]
click at [360, 337] on span "Yes, one year with an option to extend" at bounding box center [263, 343] width 193 height 13
click at [106, 423] on button "D XYZ" at bounding box center [93, 408] width 26 height 29
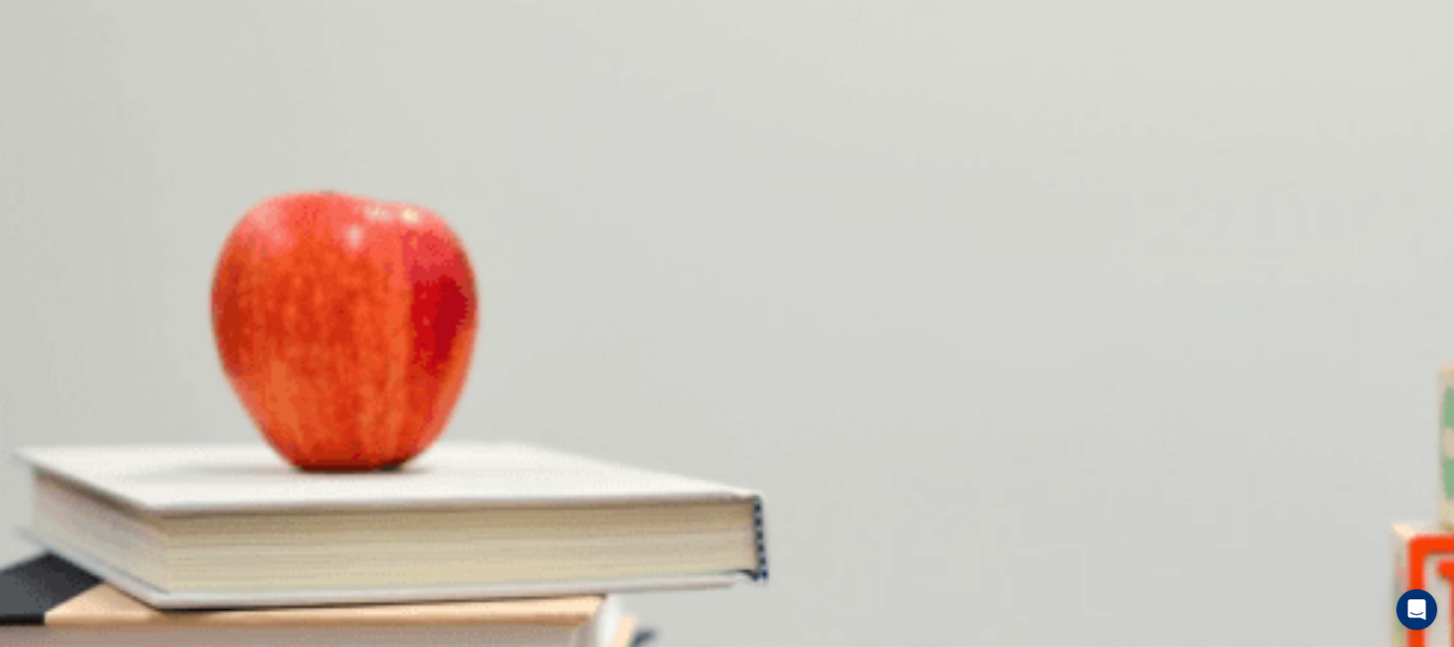
click at [180, 480] on span "Check out the recommended brand" at bounding box center [91, 486] width 178 height 13
click at [268, 484] on button "C Low prices" at bounding box center [239, 551] width 58 height 29
click at [204, 484] on button "D A laptop" at bounding box center [182, 622] width 44 height 29
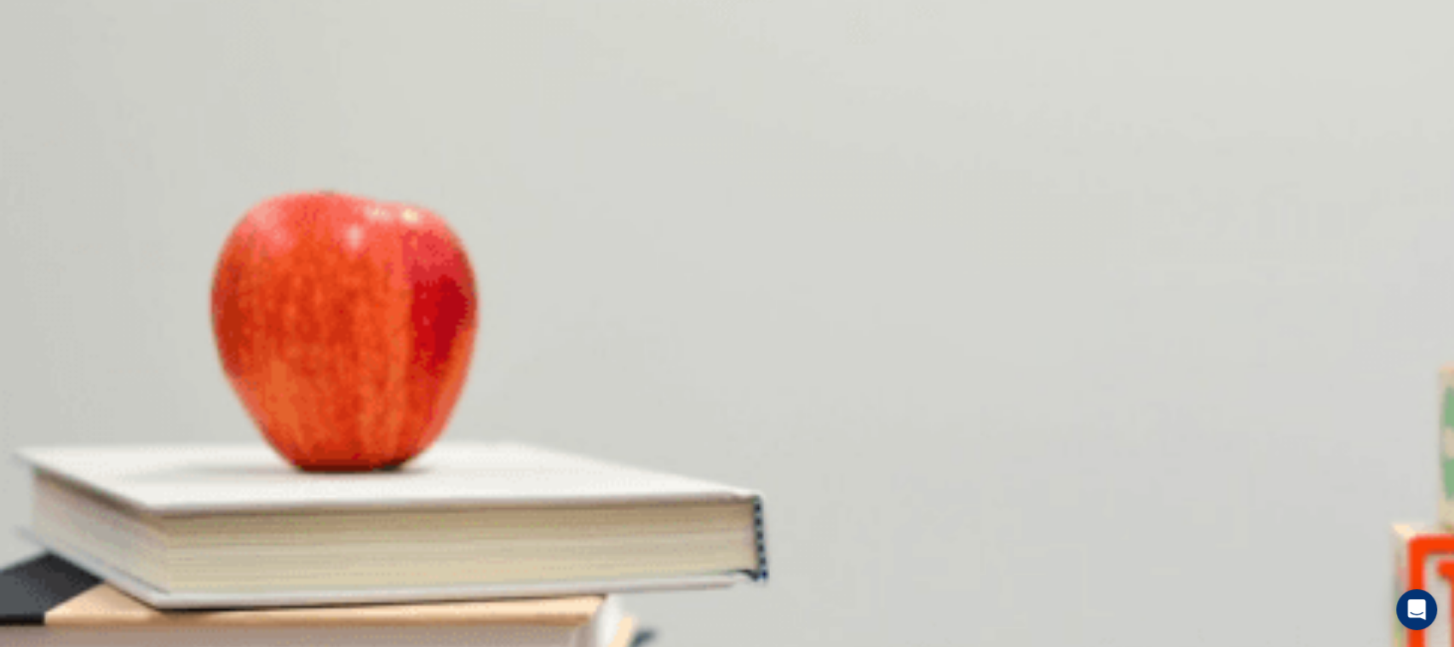
scroll to position [0, 0]
click at [49, 88] on button "Continue" at bounding box center [24, 120] width 49 height 64
type input "0"
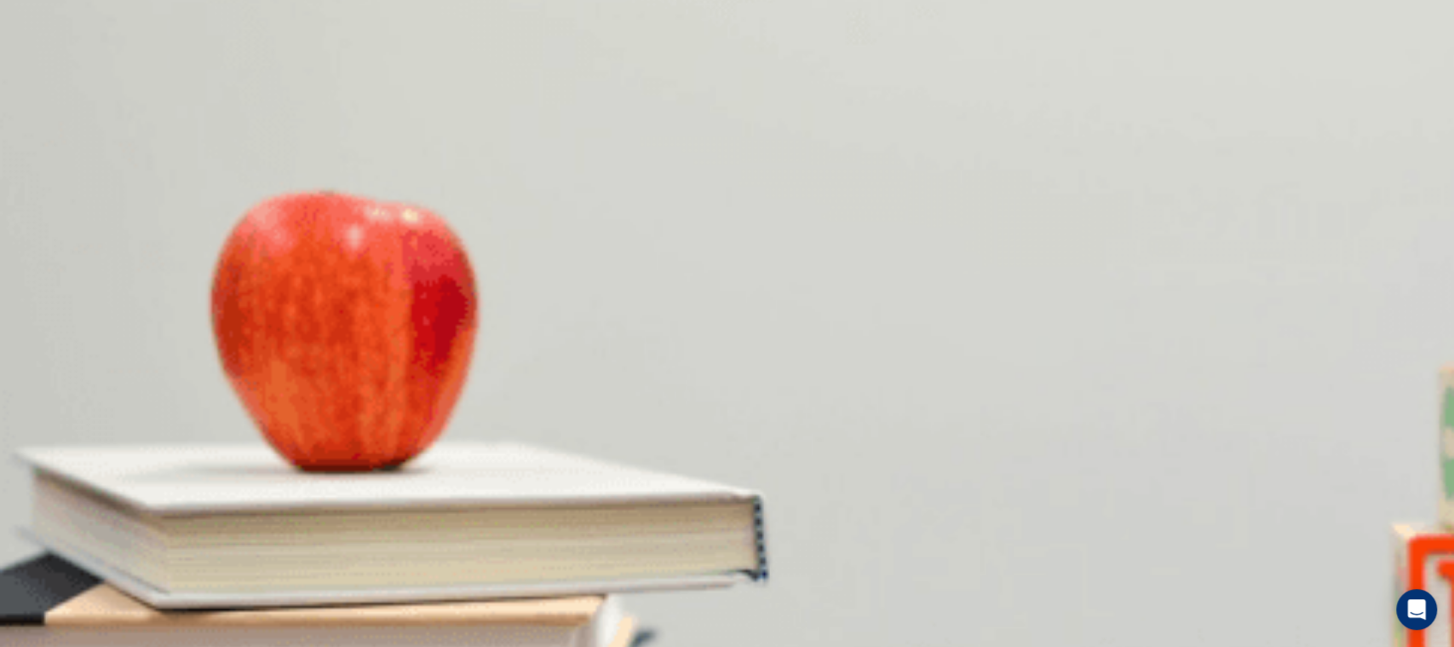
click at [152, 337] on span "She is happy" at bounding box center [119, 343] width 66 height 13
click at [50, 408] on span "Research" at bounding box center [26, 414] width 49 height 13
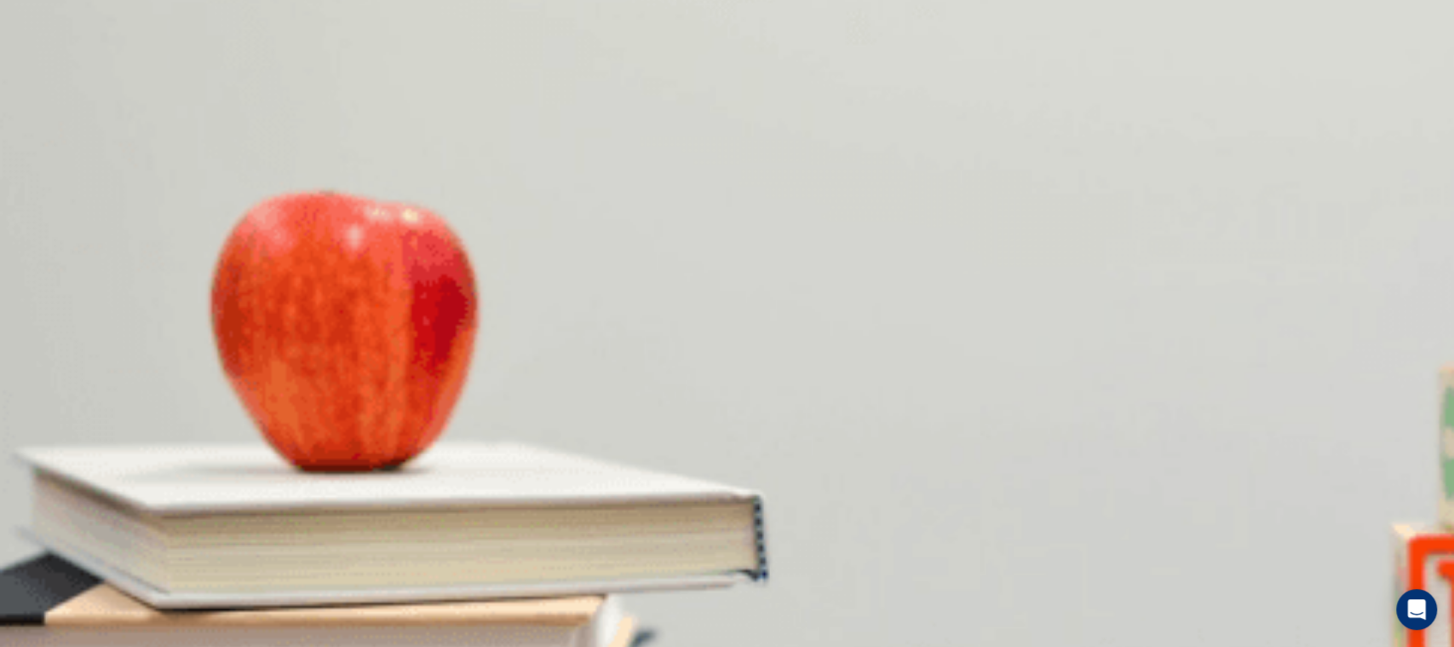
scroll to position [864, 0]
click at [208, 465] on button "C [PERSON_NAME]" at bounding box center [159, 479] width 97 height 29
click at [334, 480] on span "A different team member" at bounding box center [272, 486] width 124 height 13
click at [112, 484] on button "A Give the presentation" at bounding box center [56, 551] width 112 height 29
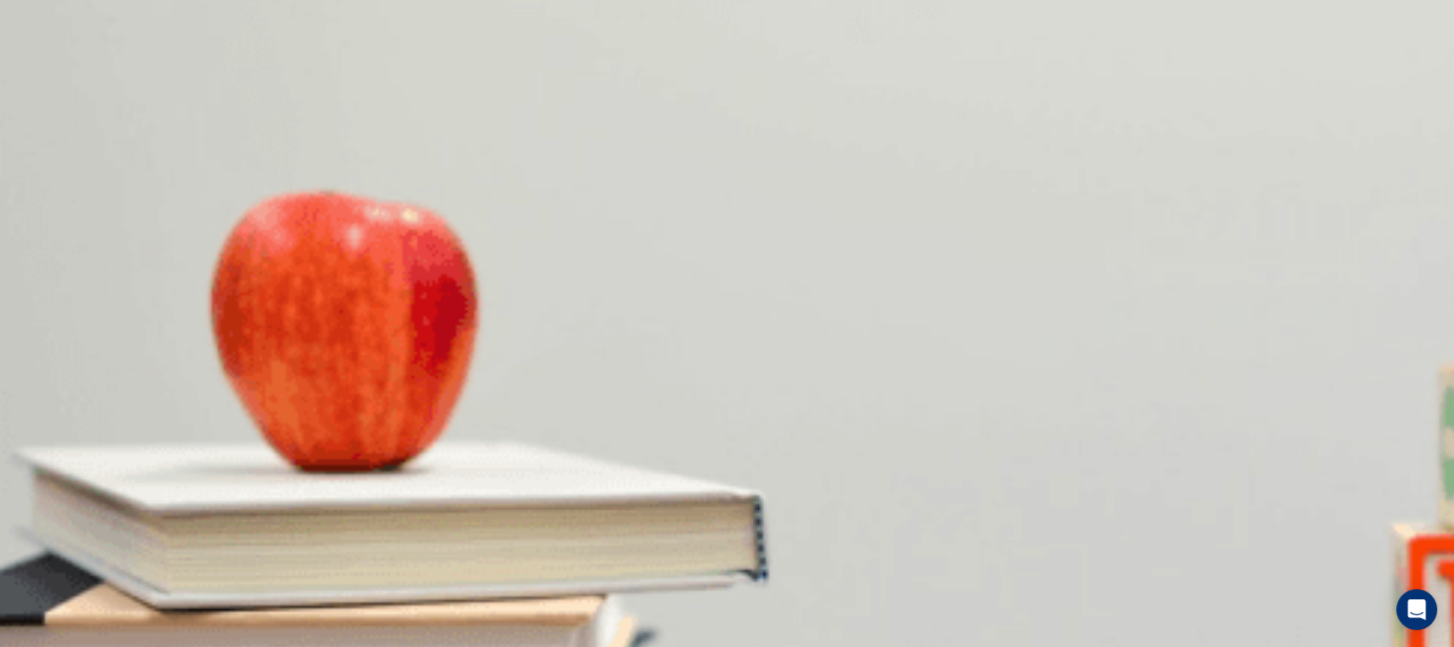
scroll to position [121, 0]
click at [183, 484] on span "A group project" at bounding box center [145, 508] width 77 height 13
click at [867, 416] on div "A Give the presentation B Handle the research C Edit and final draft D Do the w…" at bounding box center [727, 431] width 1454 height 31
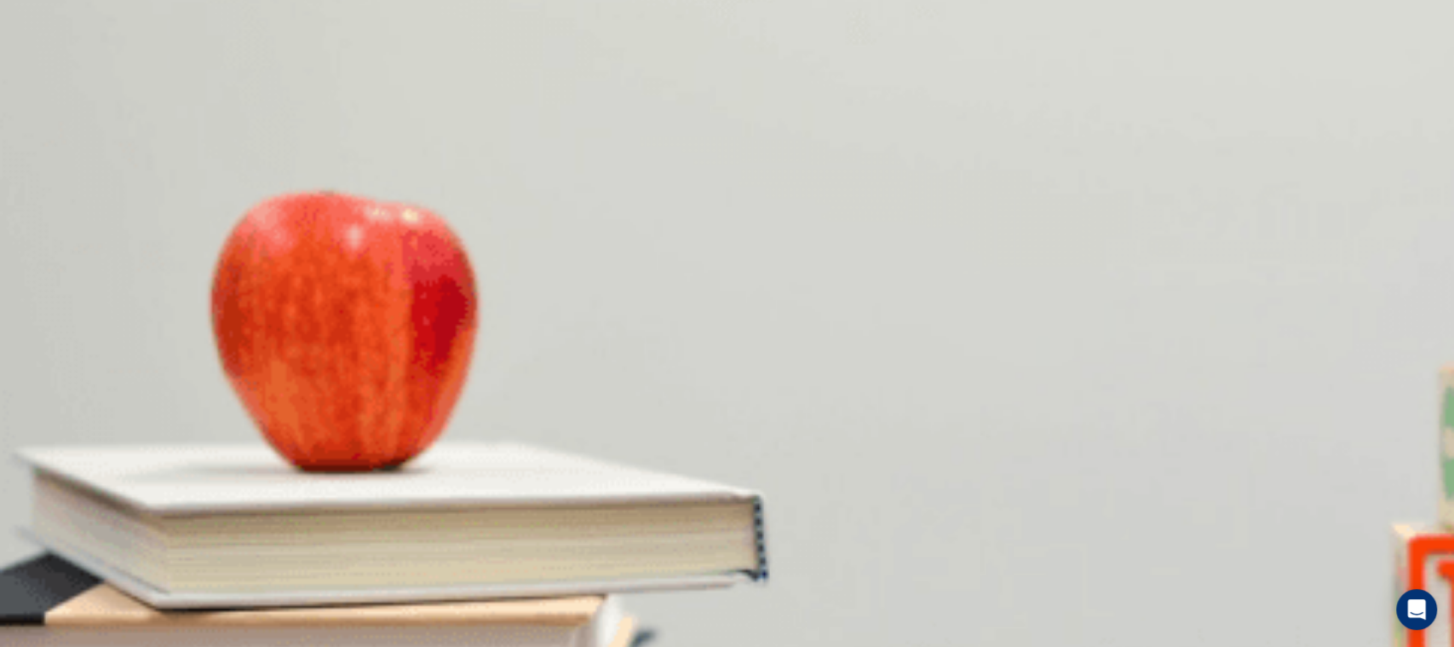
type input "0"
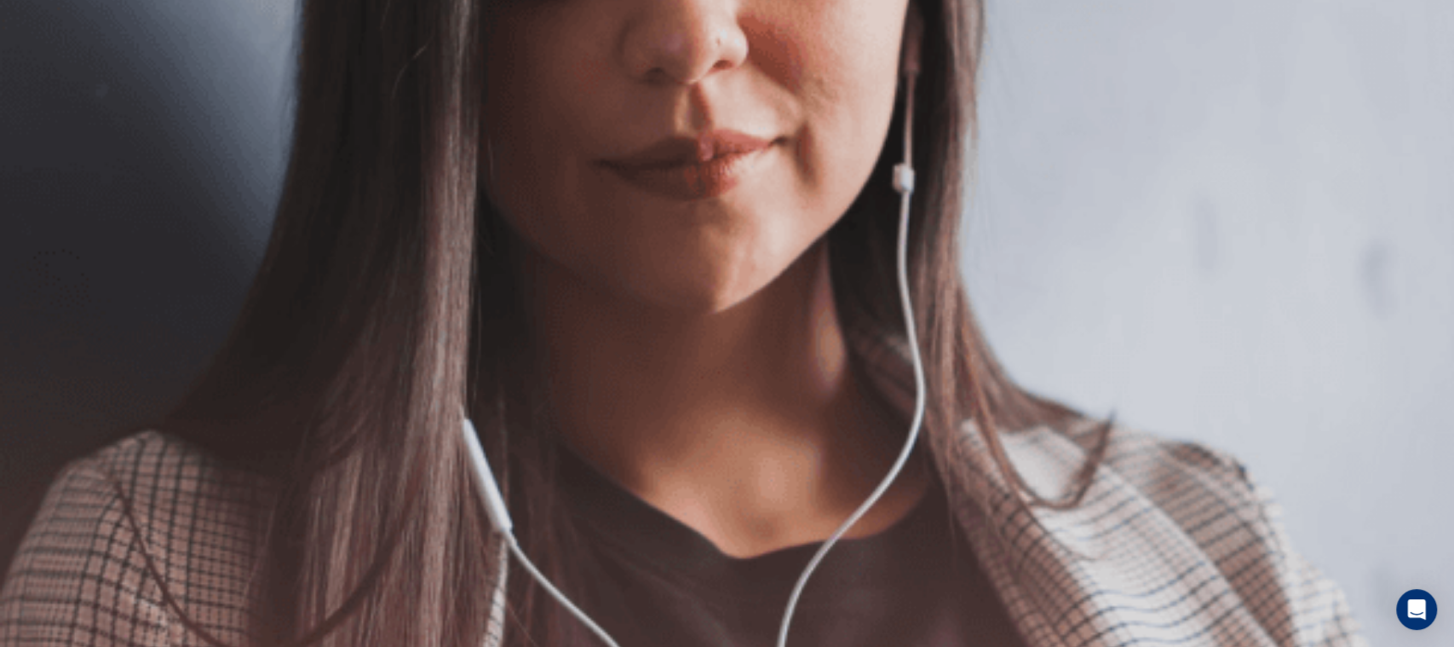
scroll to position [116, 0]
click at [49, 88] on button "Continue" at bounding box center [24, 120] width 49 height 64
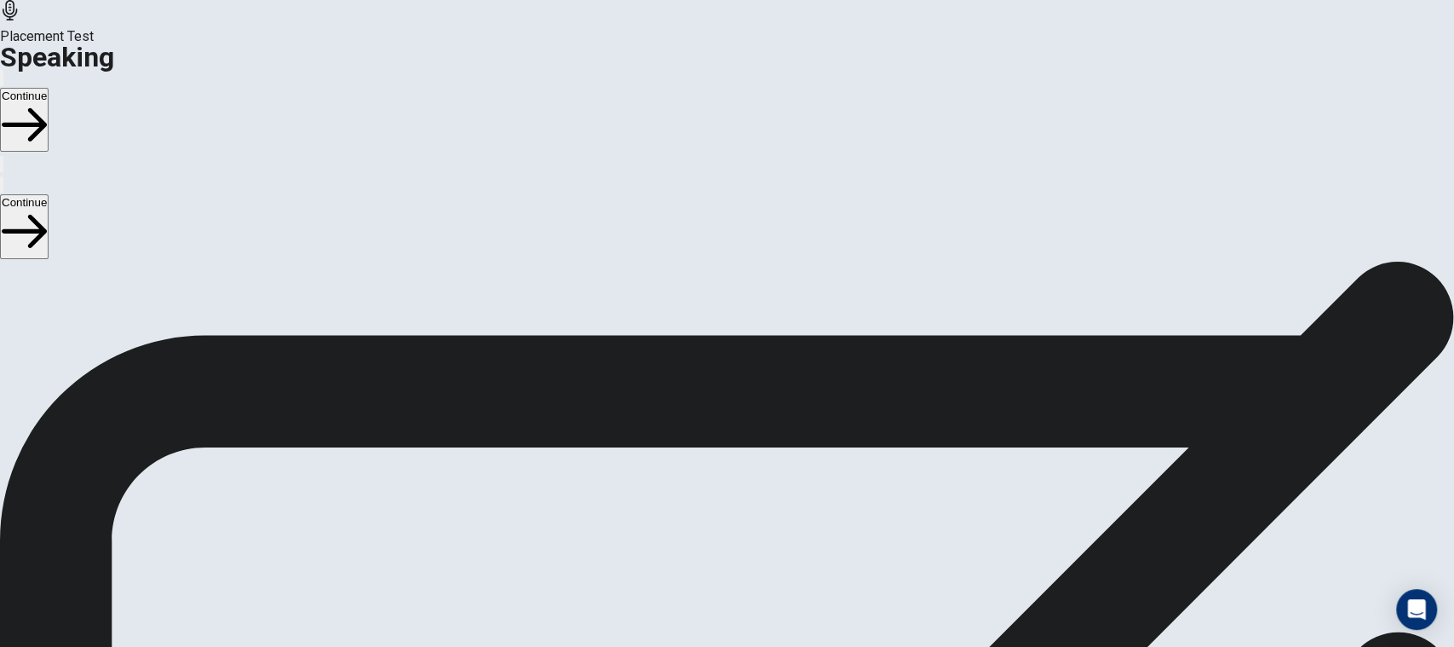
click at [757, 436] on div "Stop Recording" at bounding box center [727, 544] width 60 height 216
click at [707, 484] on icon "Play Audio" at bounding box center [707, 498] width 0 height 0
click at [49, 88] on button "Continue" at bounding box center [24, 120] width 49 height 64
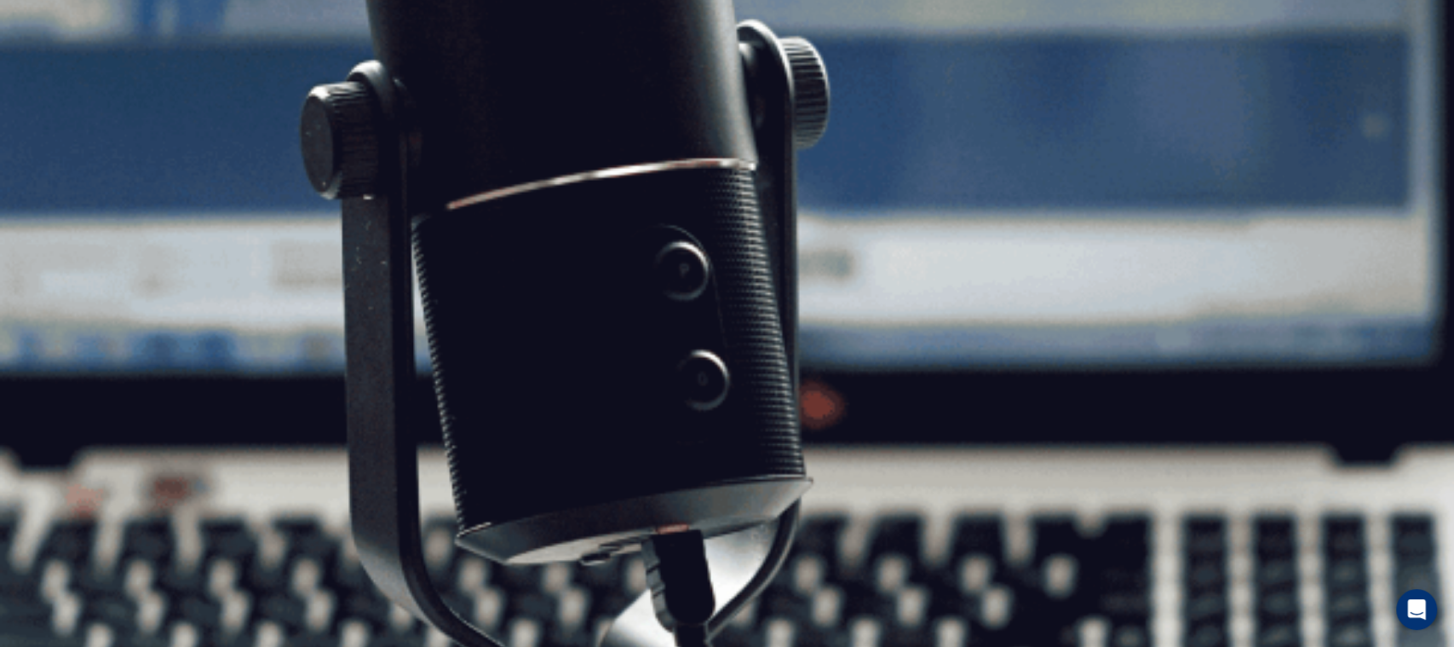
click at [49, 88] on button "Continue" at bounding box center [24, 120] width 49 height 64
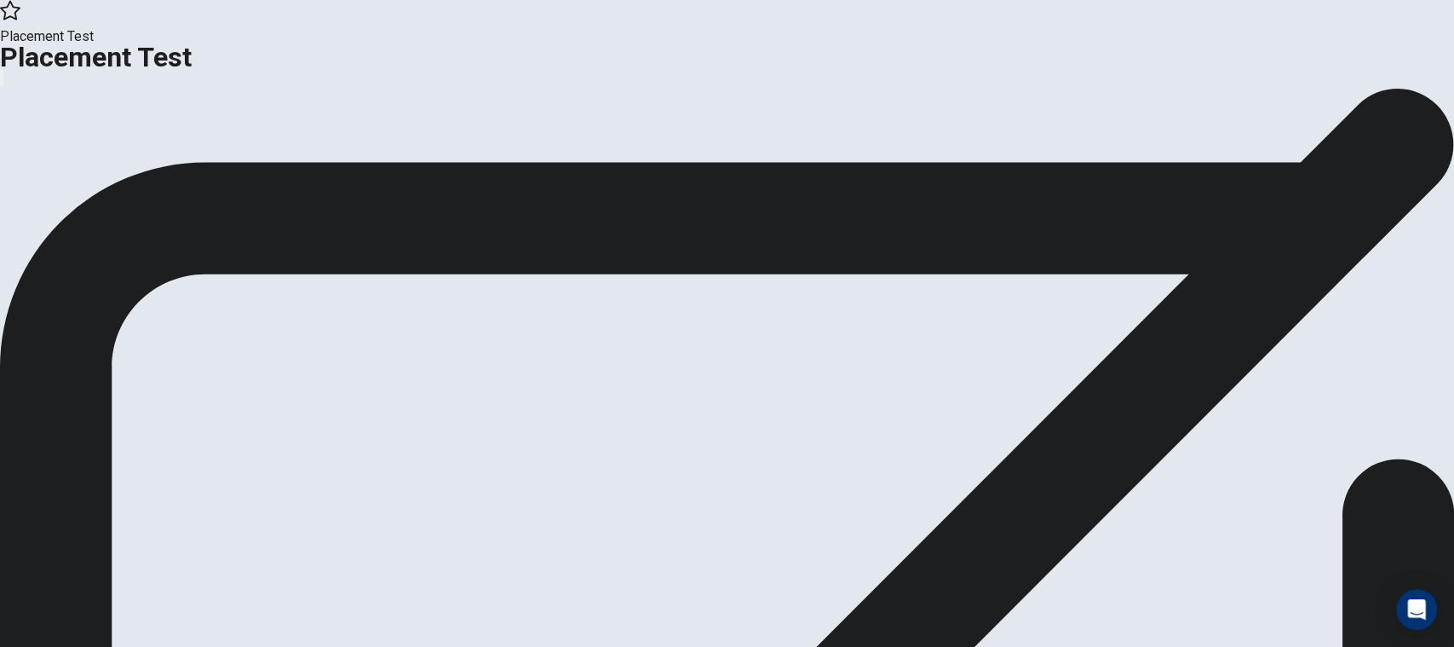
scroll to position [0, 0]
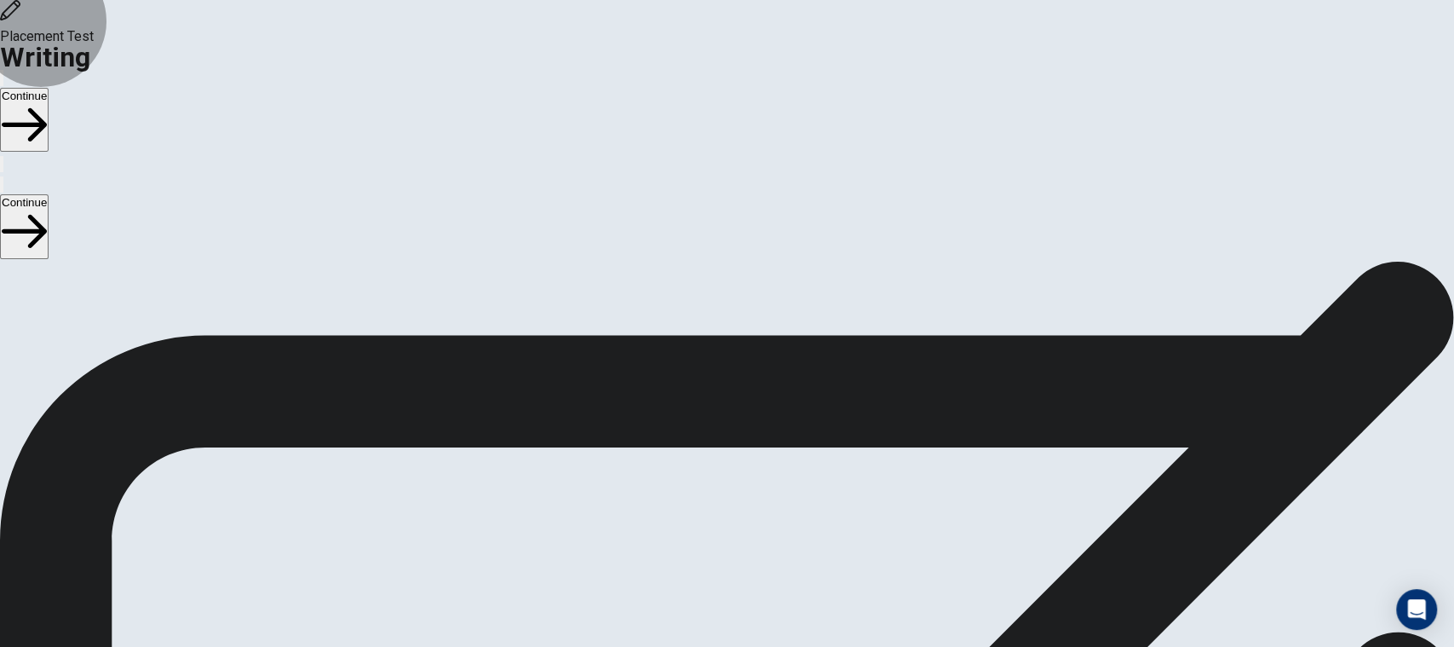
click at [49, 88] on button "Continue" at bounding box center [24, 120] width 49 height 64
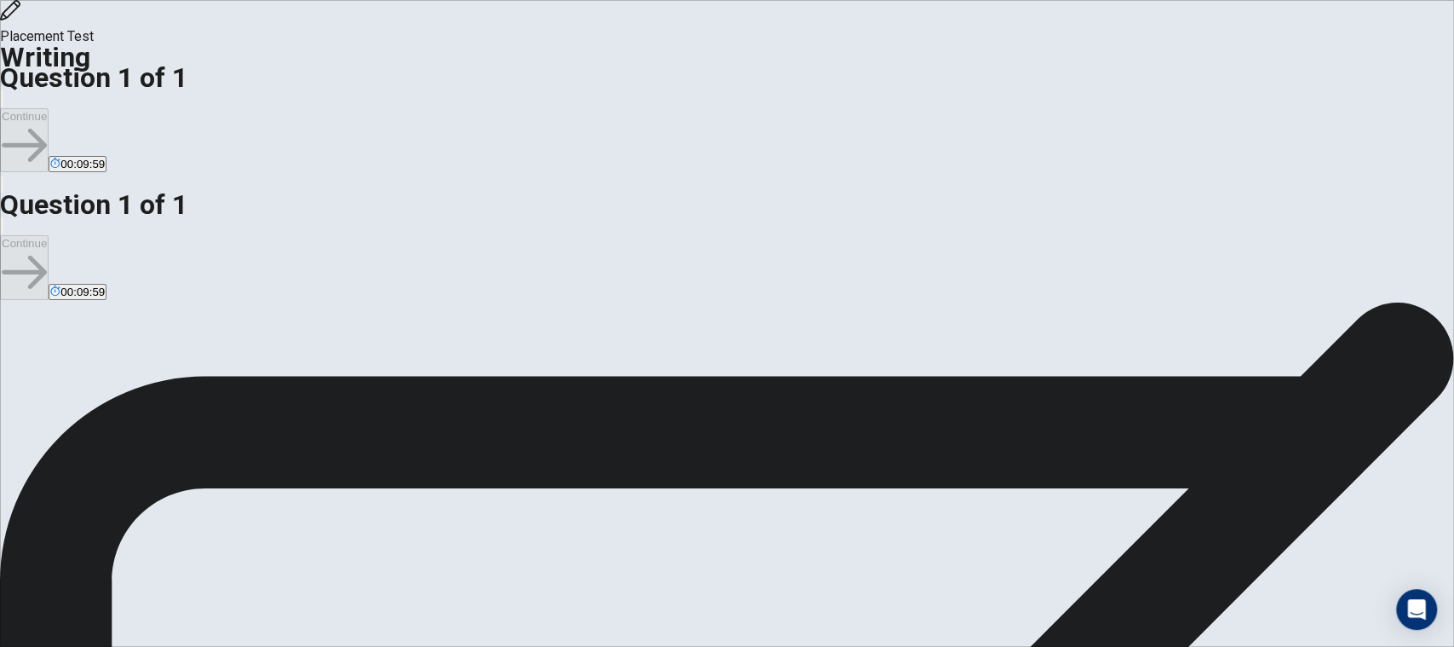
type textarea "o"
type textarea "i"
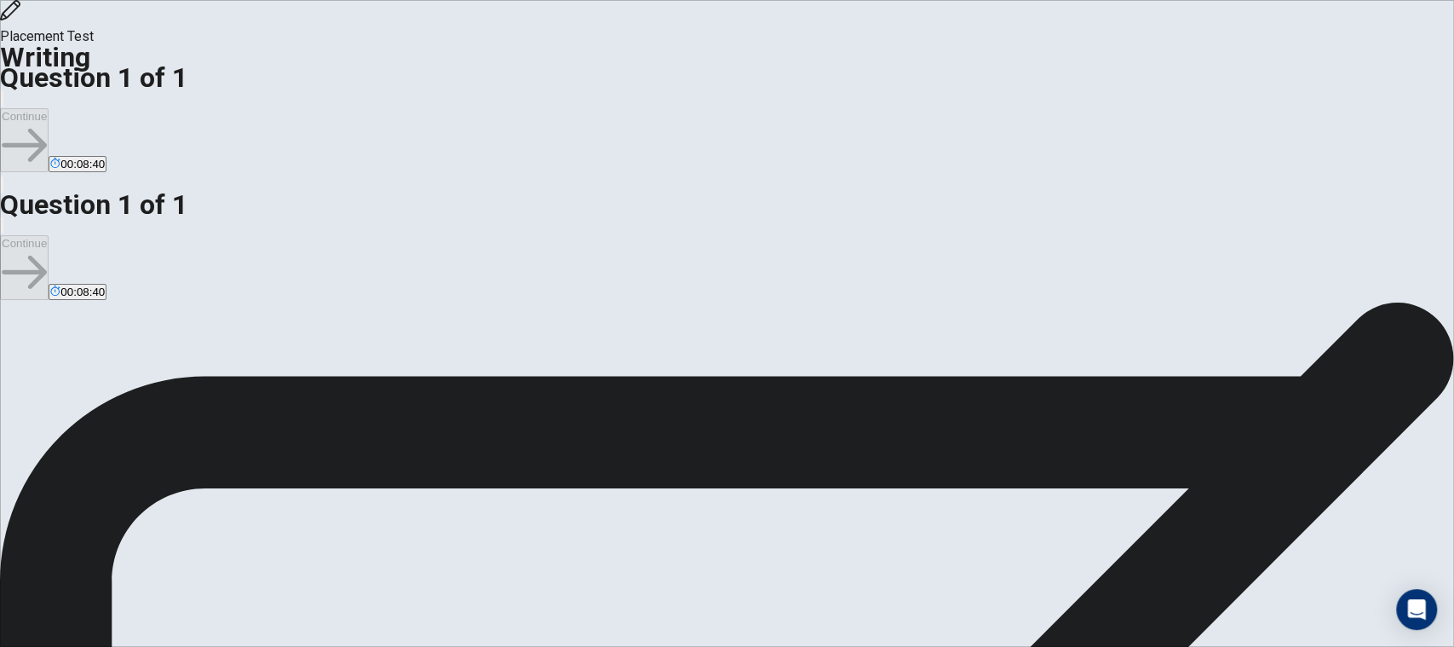
type textarea "i"
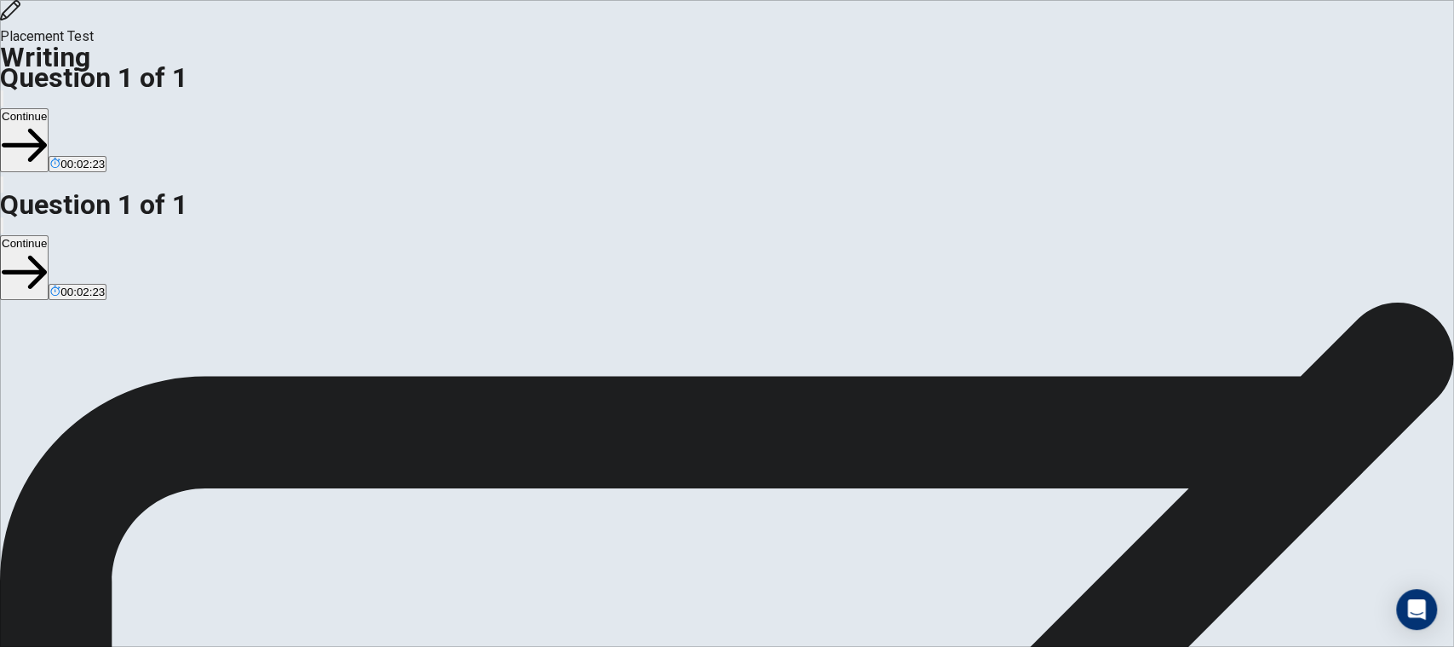
type textarea "I have an idea that i want to study in [GEOGRAPHIC_DATA]I tall my mother this […"
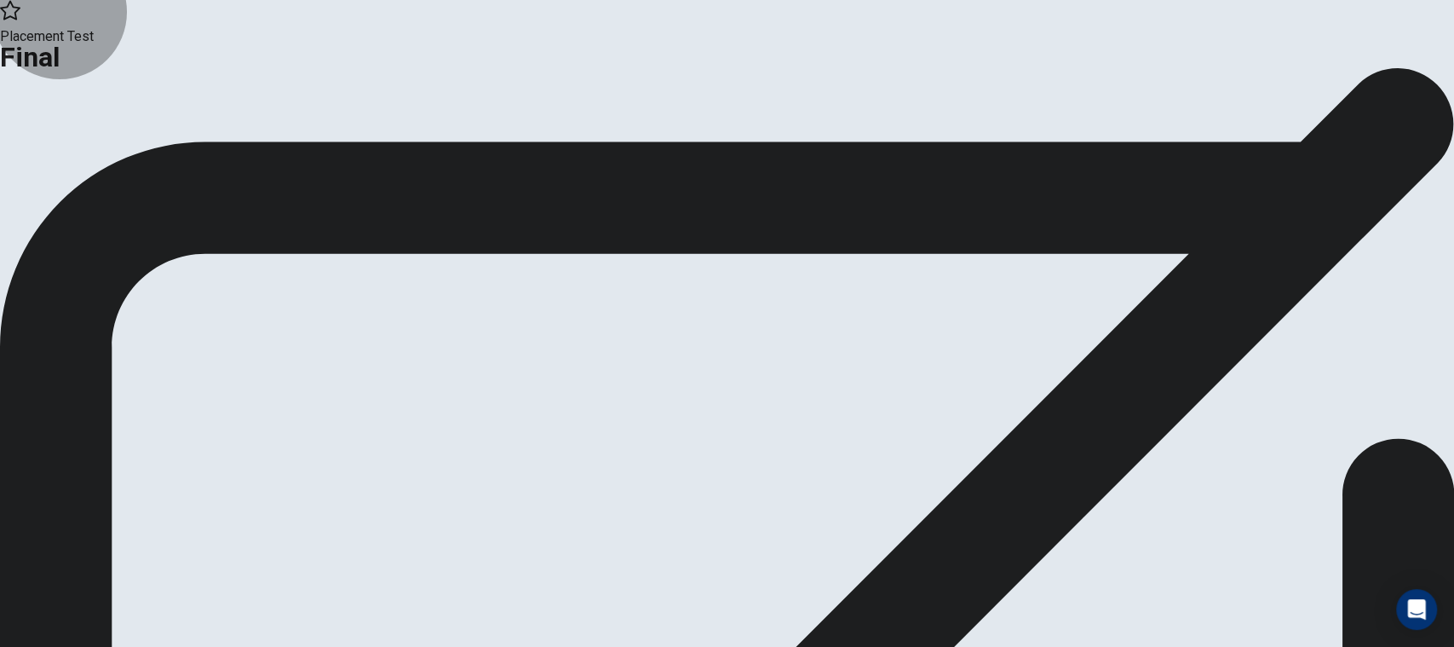
click at [135, 152] on button "Continue" at bounding box center [100, 140] width 69 height 23
